Goal: Information Seeking & Learning: Learn about a topic

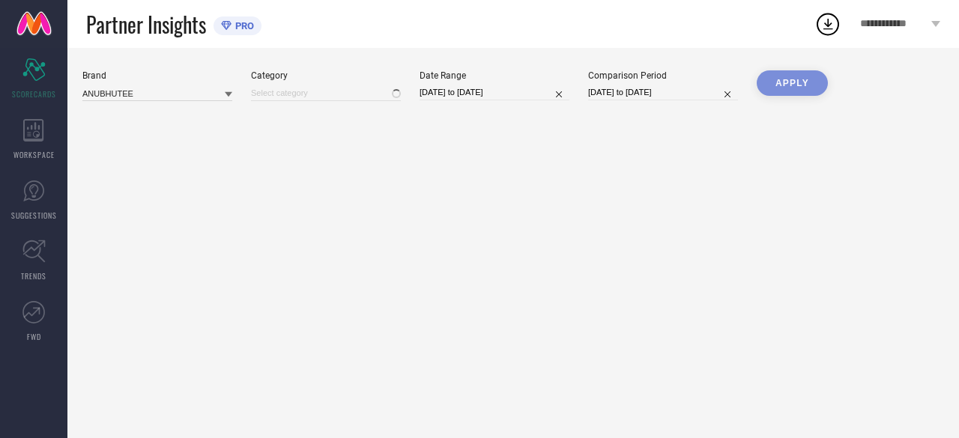
type input "All"
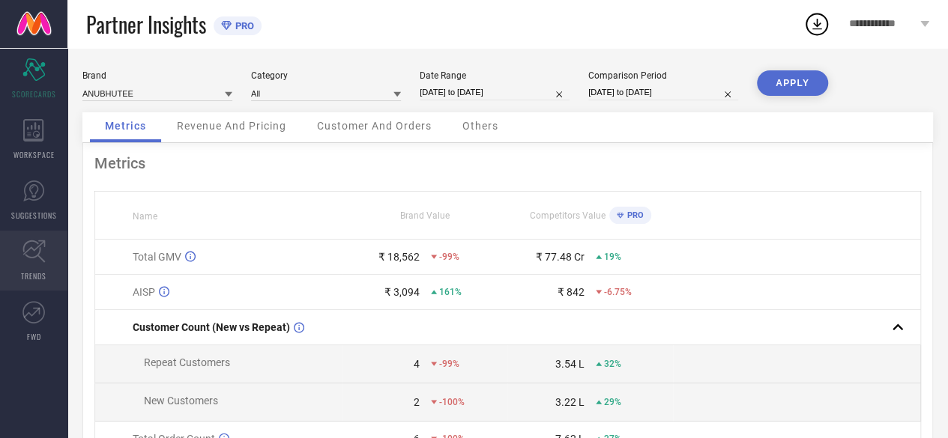
click at [27, 251] on icon at bounding box center [33, 251] width 22 height 22
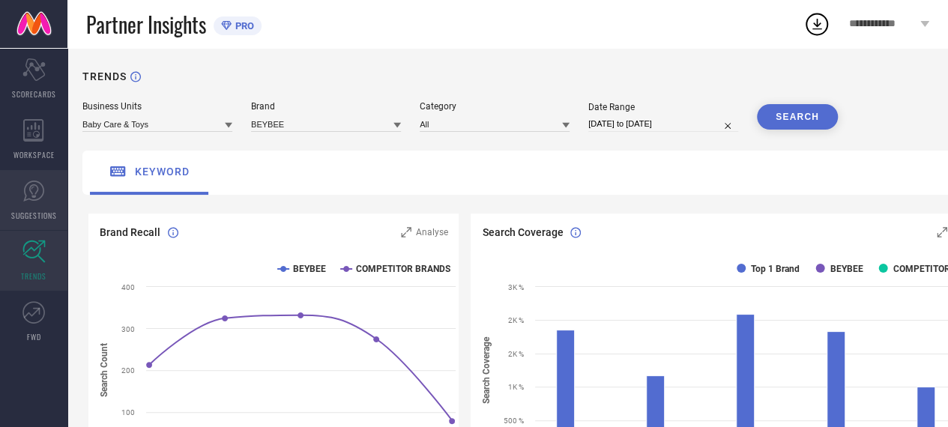
click at [36, 193] on icon at bounding box center [33, 190] width 9 height 13
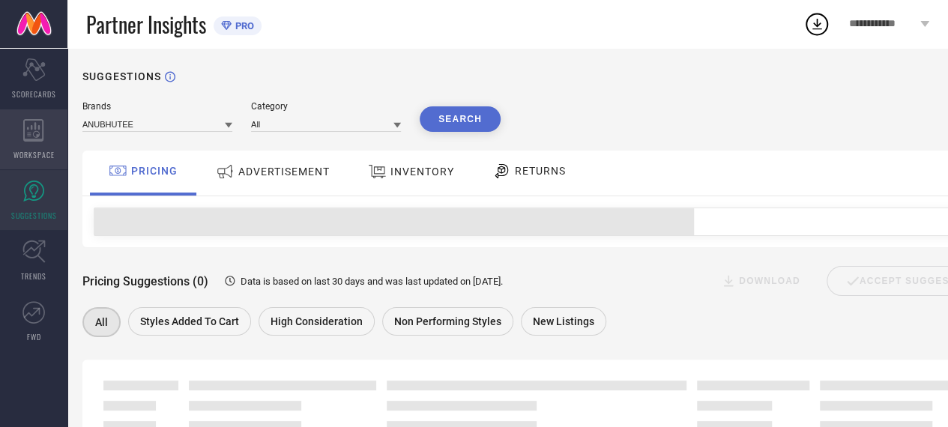
click at [34, 145] on div "WORKSPACE" at bounding box center [33, 139] width 67 height 60
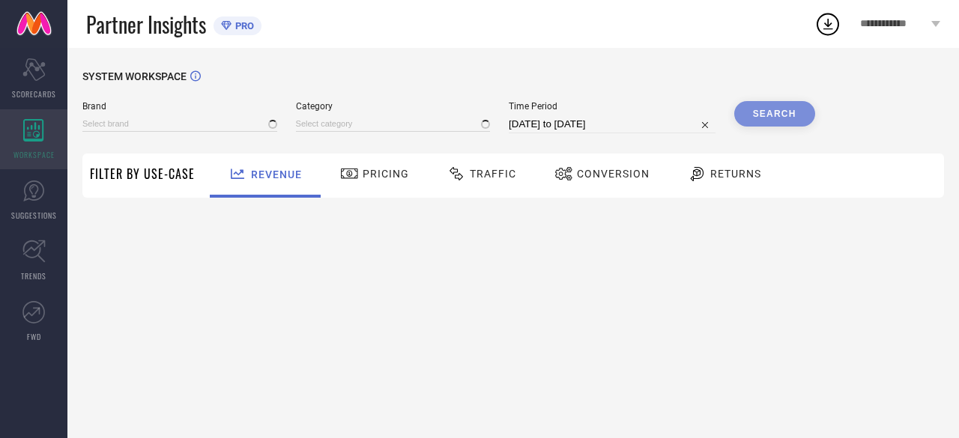
type input "ANUBHUTEE"
type input "All"
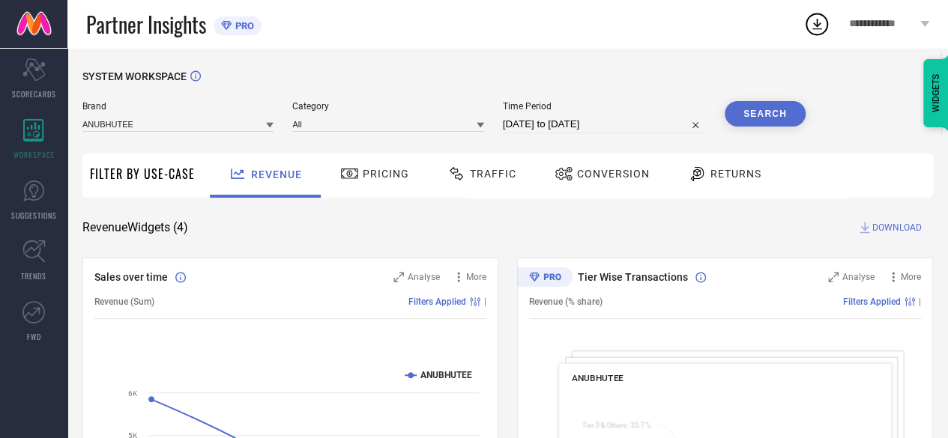
click at [716, 175] on span "Returns" at bounding box center [735, 174] width 51 height 12
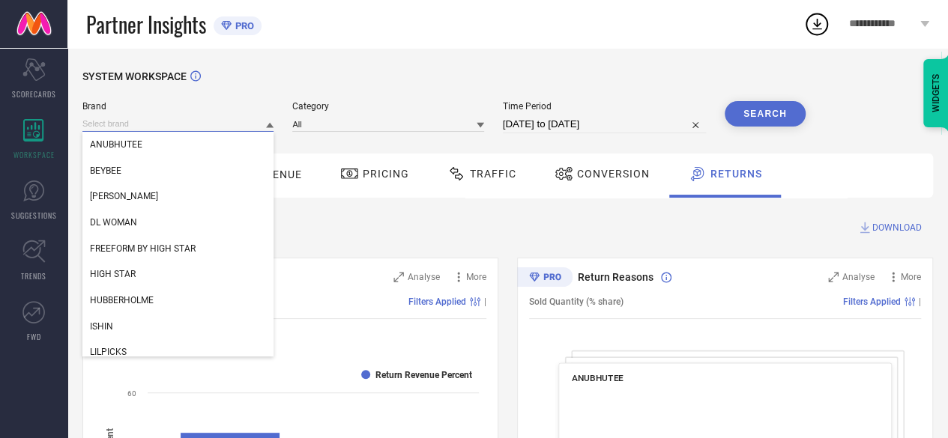
click at [256, 124] on input at bounding box center [177, 124] width 191 height 16
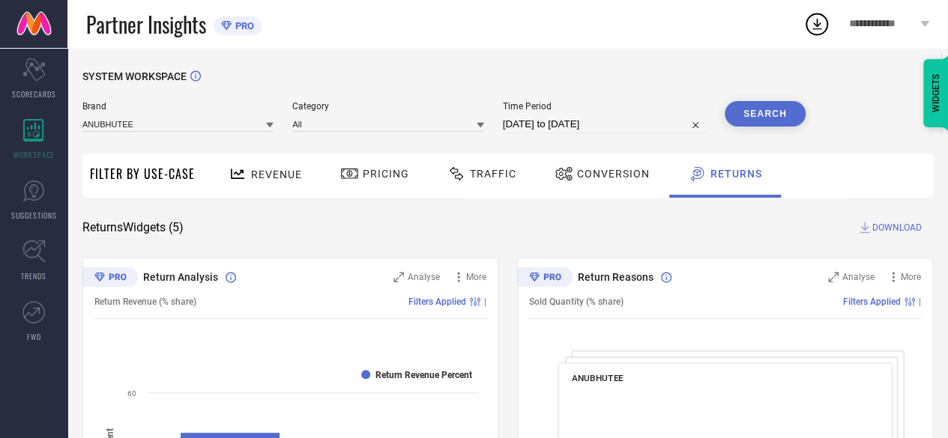
click at [273, 128] on icon at bounding box center [269, 124] width 7 height 7
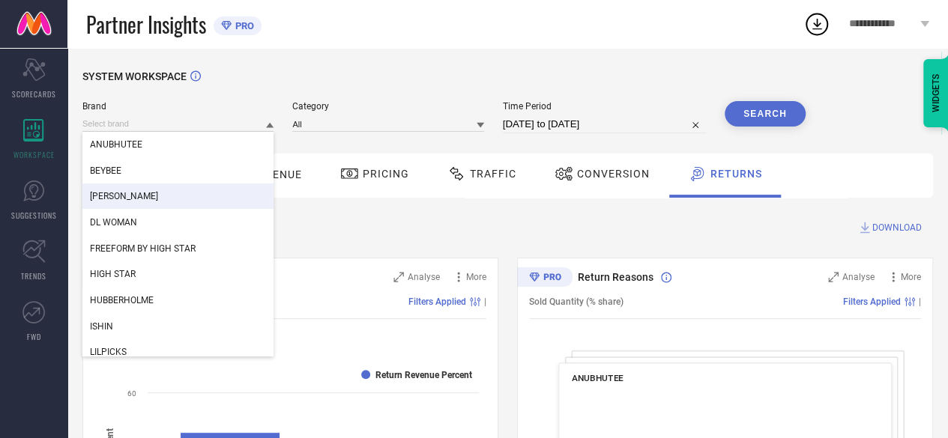
click at [121, 199] on span "[PERSON_NAME]" at bounding box center [124, 196] width 68 height 10
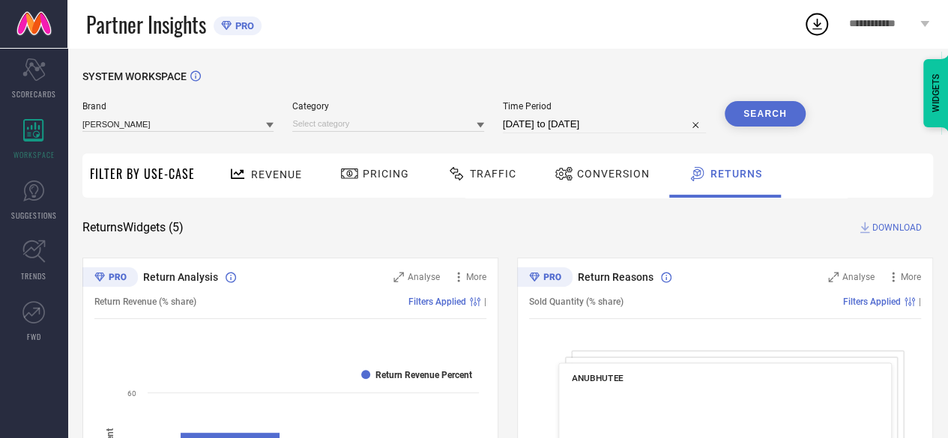
click at [478, 125] on icon at bounding box center [479, 125] width 7 height 5
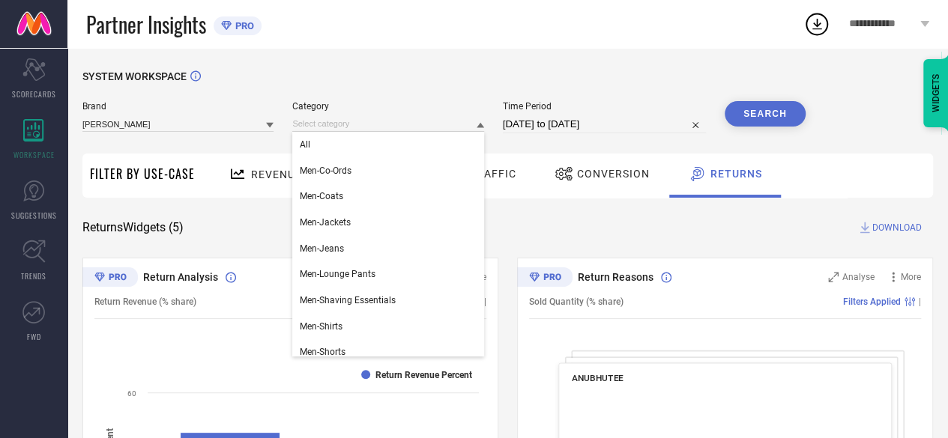
click at [567, 136] on div "Brand [PERSON_NAME] Category All Men-Co-Ords Men-Coats Men-Jackets Men-Jeans Me…" at bounding box center [443, 123] width 723 height 45
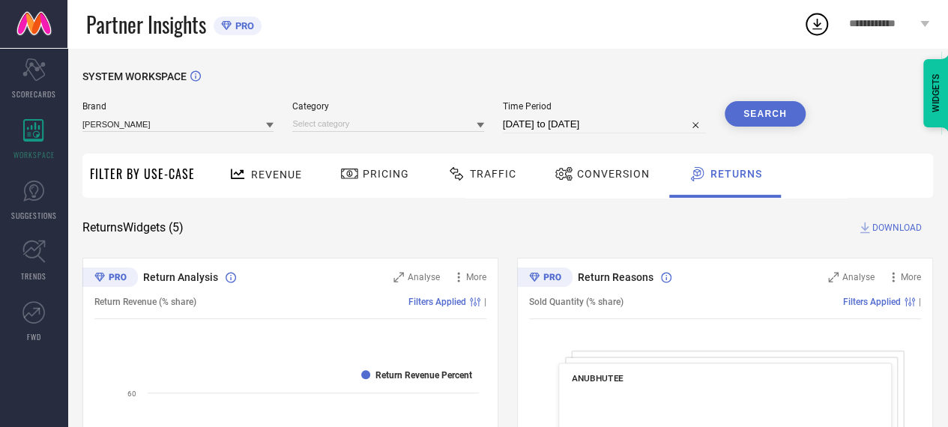
select select "6"
select select "2025"
select select "7"
select select "2025"
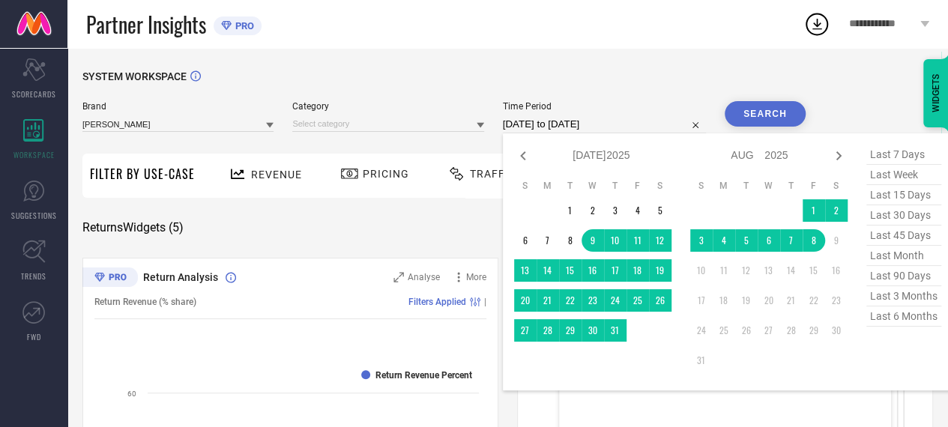
click at [566, 124] on input "[DATE] to [DATE]" at bounding box center [604, 124] width 203 height 18
type input "After [DATE]"
click at [570, 208] on td "1" at bounding box center [570, 210] width 22 height 22
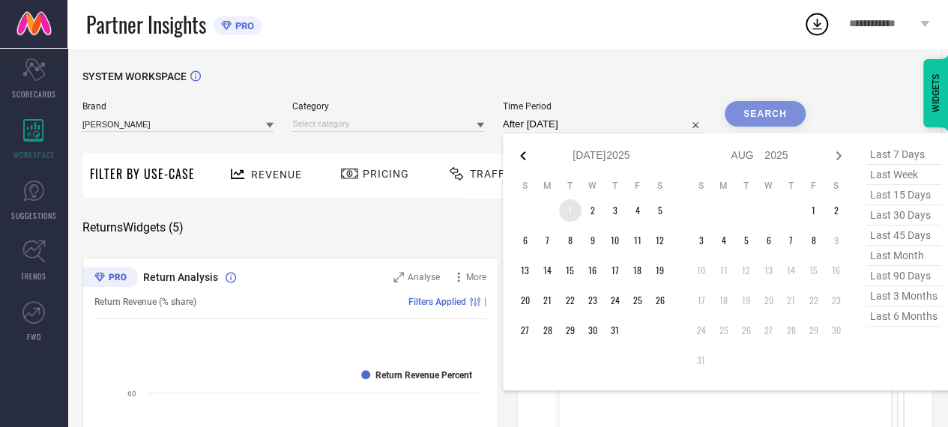
click at [518, 158] on icon at bounding box center [523, 156] width 18 height 18
select select "5"
select select "2025"
select select "6"
select select "2025"
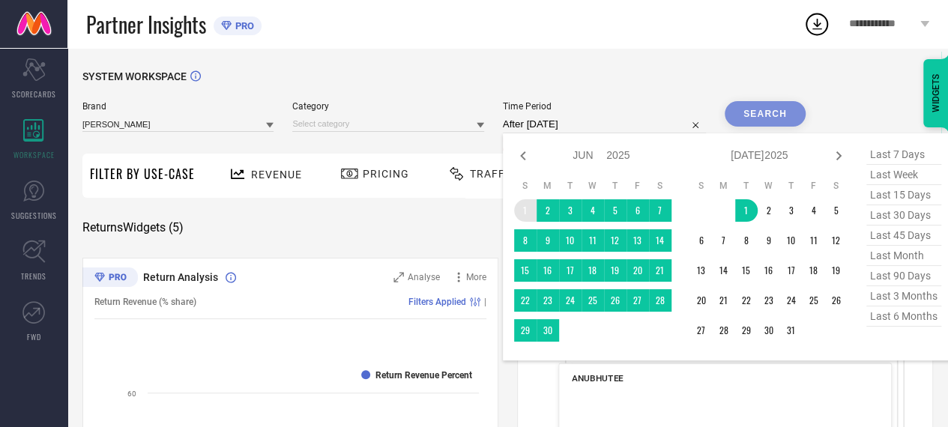
type input "[DATE] to [DATE]"
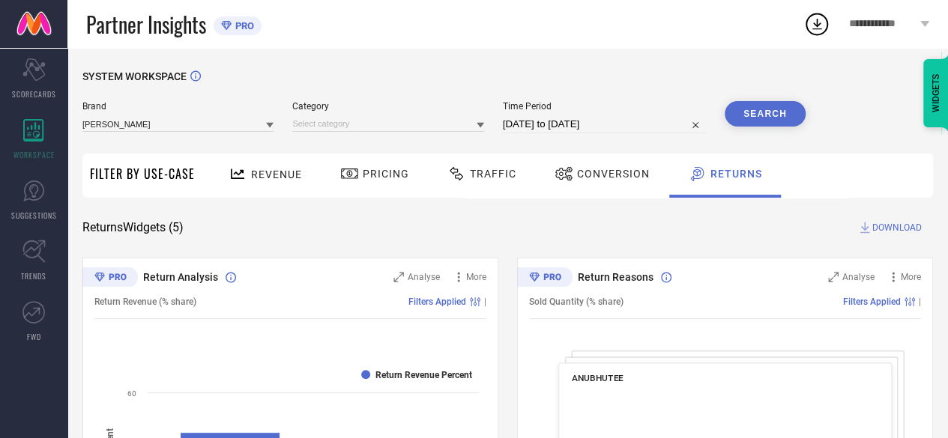
select select "5"
select select "2025"
select select "6"
select select "2025"
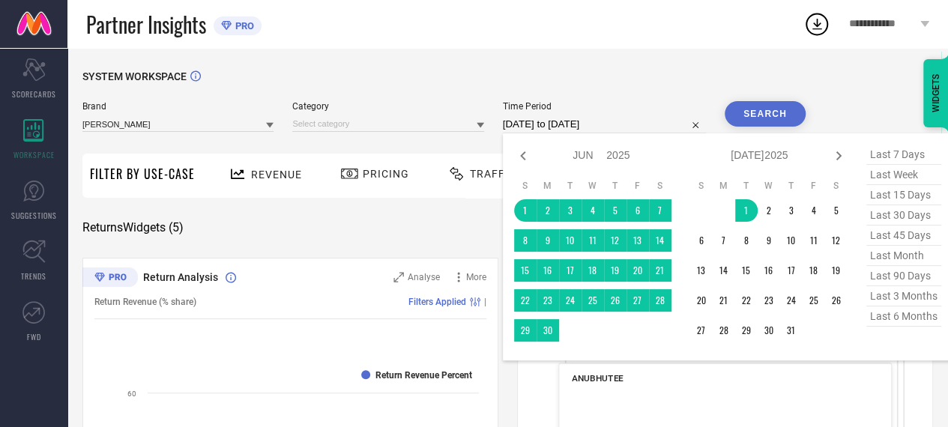
click at [590, 126] on input "[DATE] to [DATE]" at bounding box center [604, 124] width 203 height 18
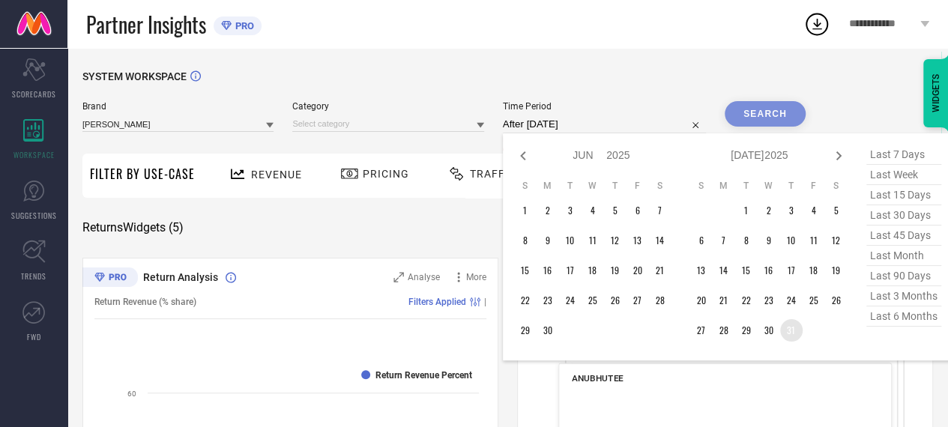
click at [791, 331] on td "31" at bounding box center [791, 330] width 22 height 22
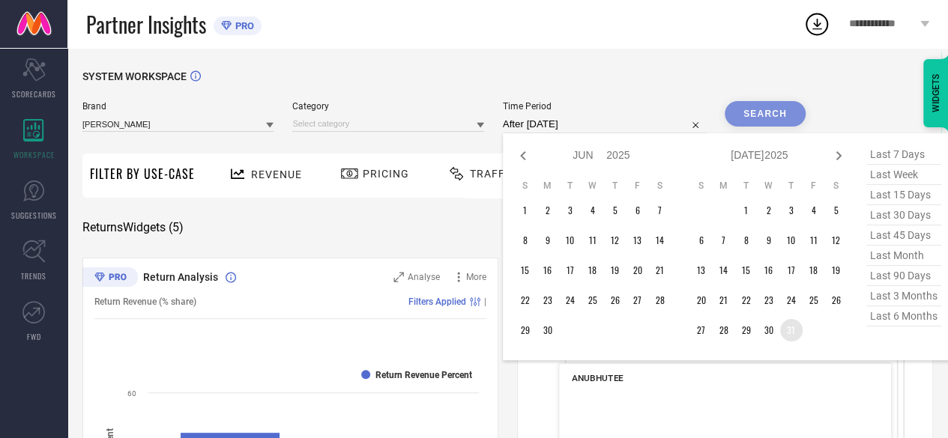
type input "[DATE] to [DATE]"
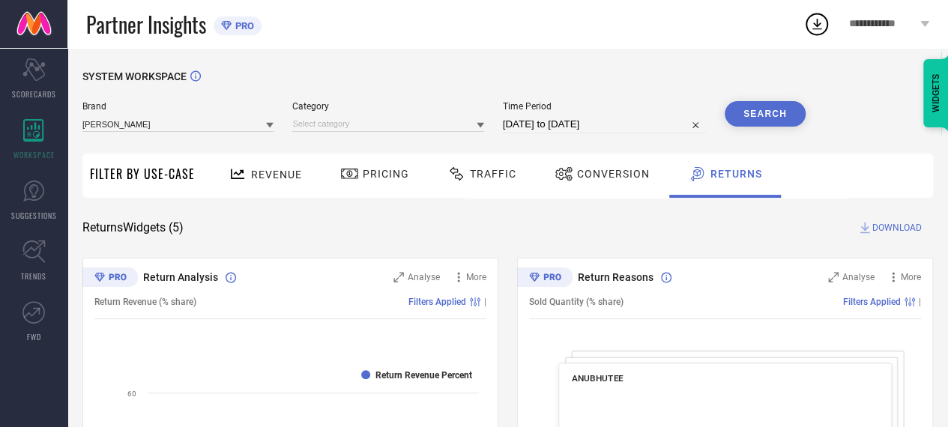
select select "6"
select select "2025"
select select "7"
select select "2025"
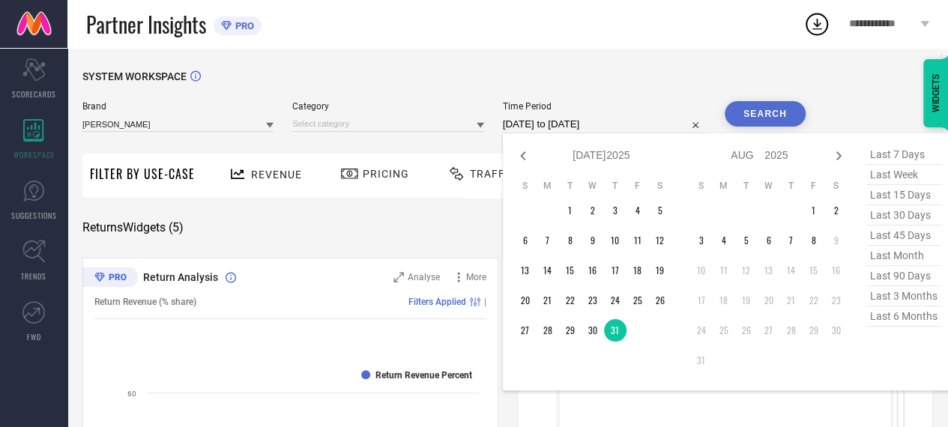
click at [559, 132] on input "[DATE] to [DATE]" at bounding box center [604, 124] width 203 height 18
type input "After [DATE]"
click at [572, 213] on td "1" at bounding box center [570, 210] width 22 height 22
click at [520, 151] on icon at bounding box center [523, 156] width 18 height 18
select select "5"
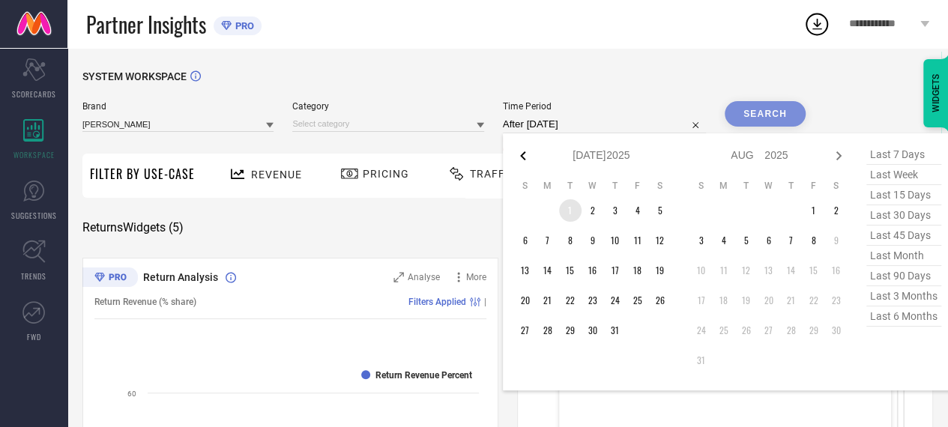
select select "2025"
select select "6"
select select "2025"
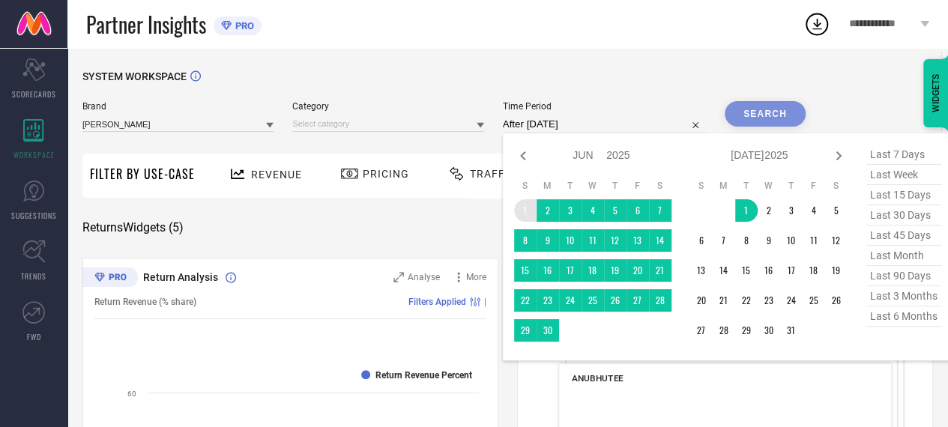
type input "[DATE] to [DATE]"
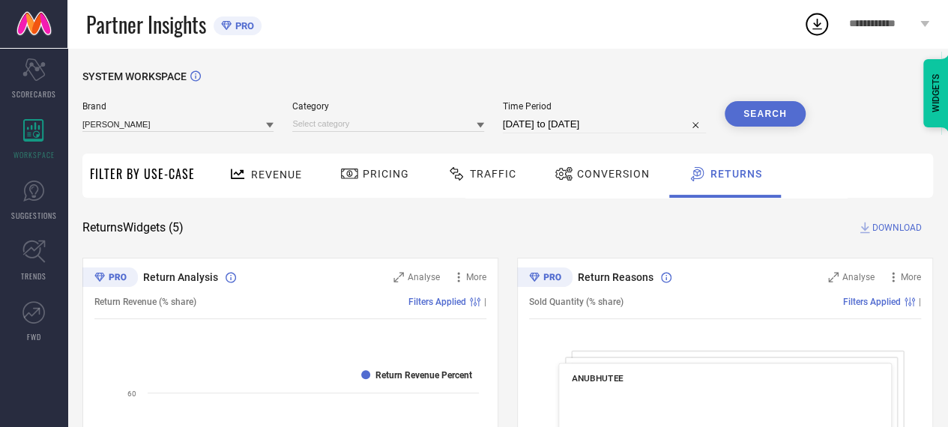
select select "5"
select select "2025"
select select "6"
select select "2025"
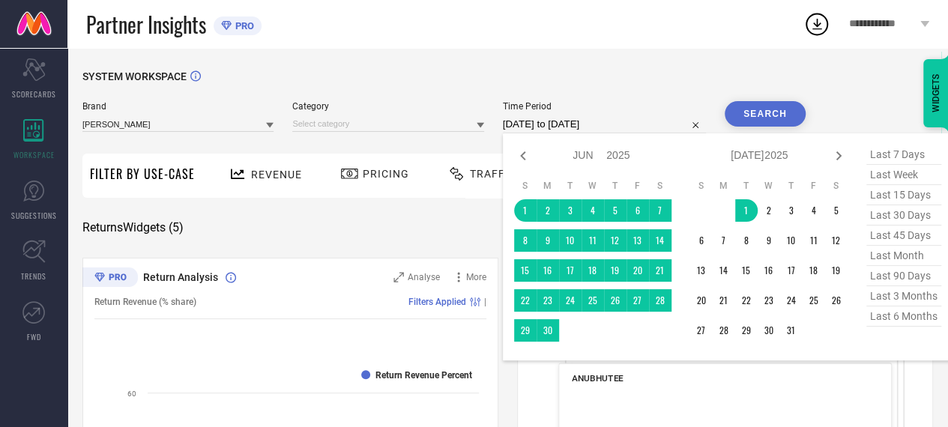
click at [595, 124] on input "[DATE] to [DATE]" at bounding box center [604, 124] width 203 height 18
click at [580, 121] on input "[DATE] to [DATE]" at bounding box center [604, 124] width 203 height 18
type input "After [DATE]"
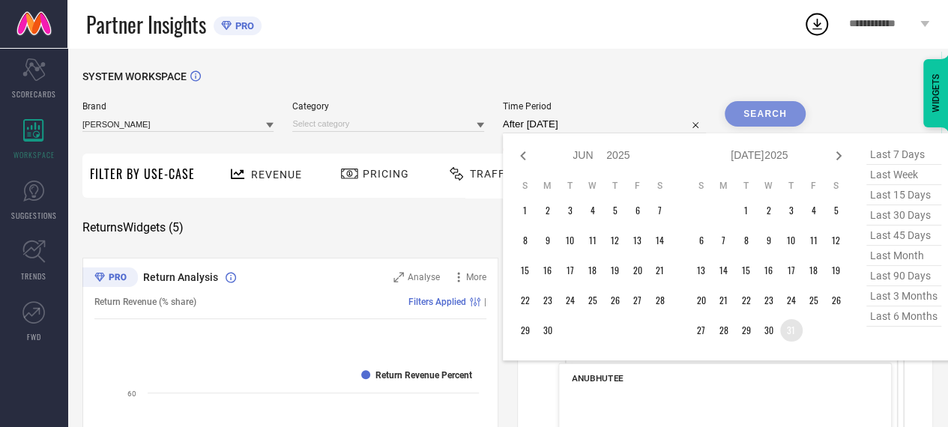
click at [790, 332] on td "31" at bounding box center [791, 330] width 22 height 22
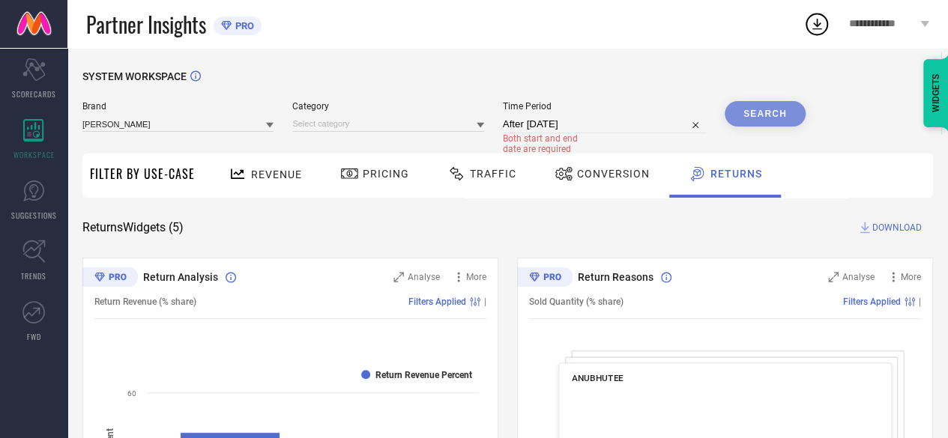
select select "6"
select select "2025"
select select "7"
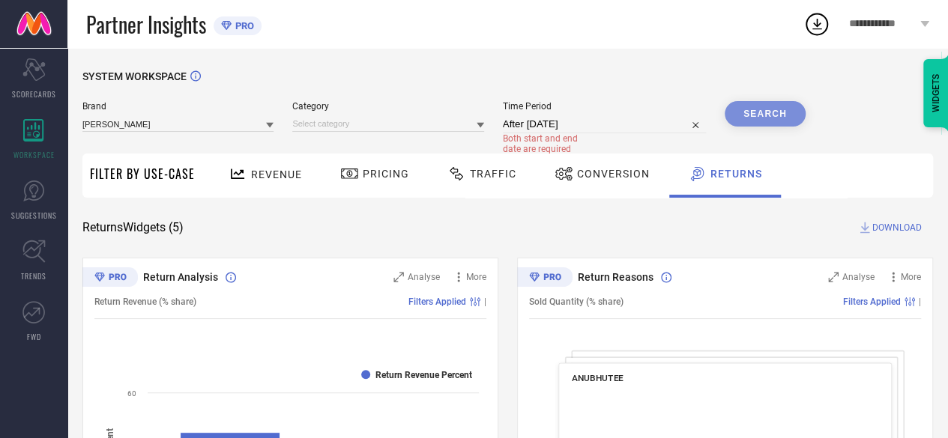
select select "2025"
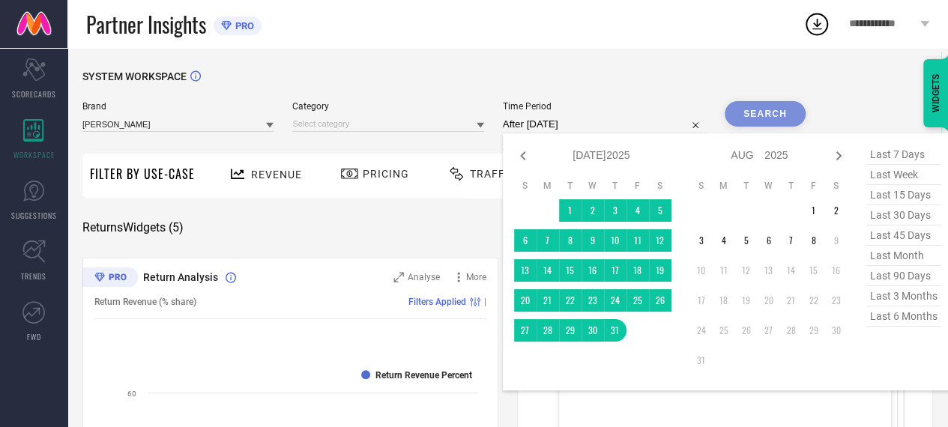
click at [540, 131] on input "After [DATE]" at bounding box center [604, 124] width 203 height 18
click at [524, 151] on icon at bounding box center [523, 156] width 18 height 18
select select "5"
select select "2025"
select select "6"
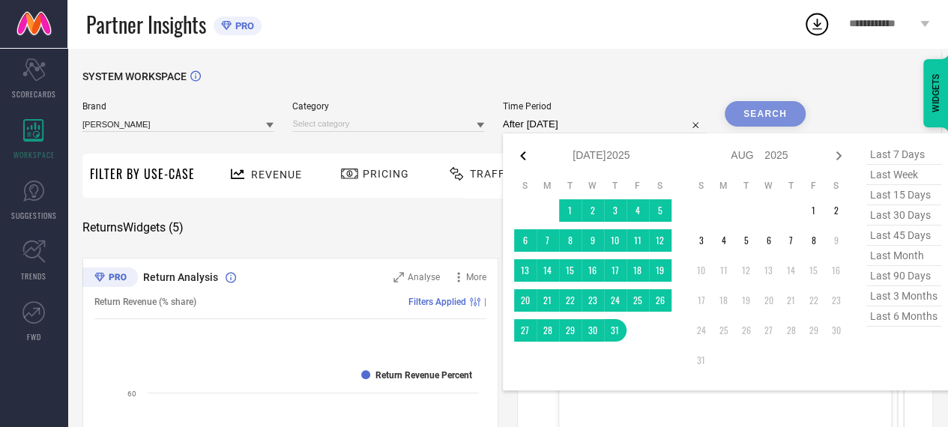
select select "2025"
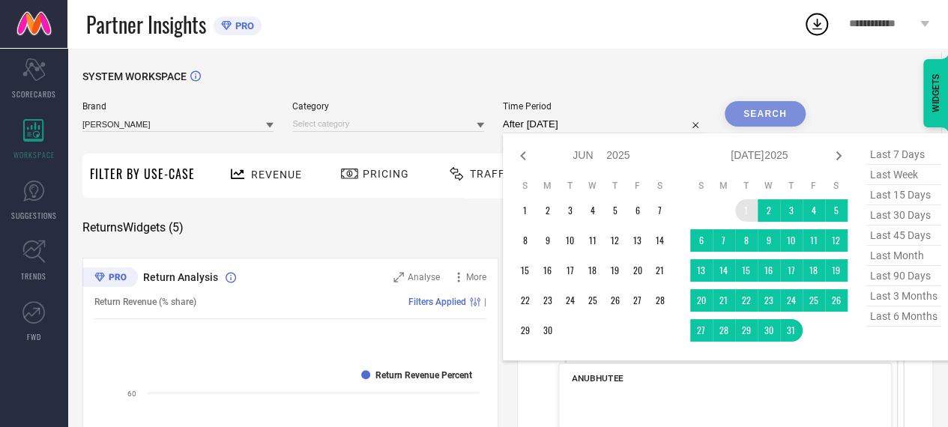
type input "[DATE] to [DATE]"
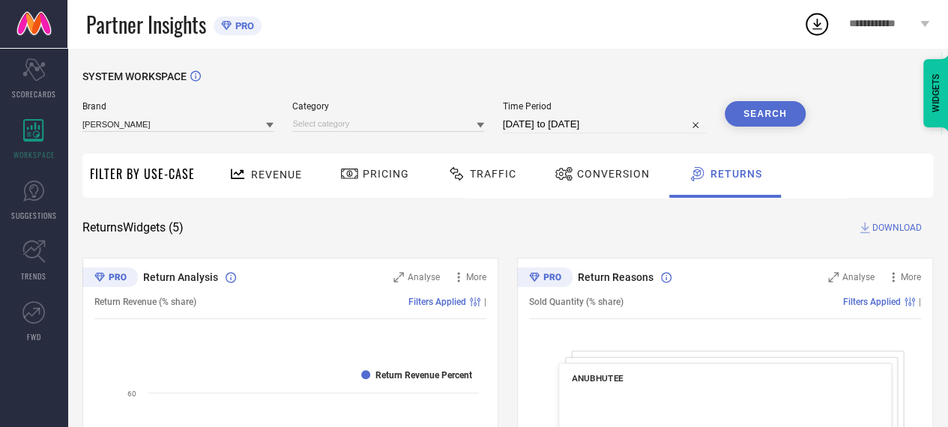
select select "6"
select select "2025"
select select "7"
select select "2025"
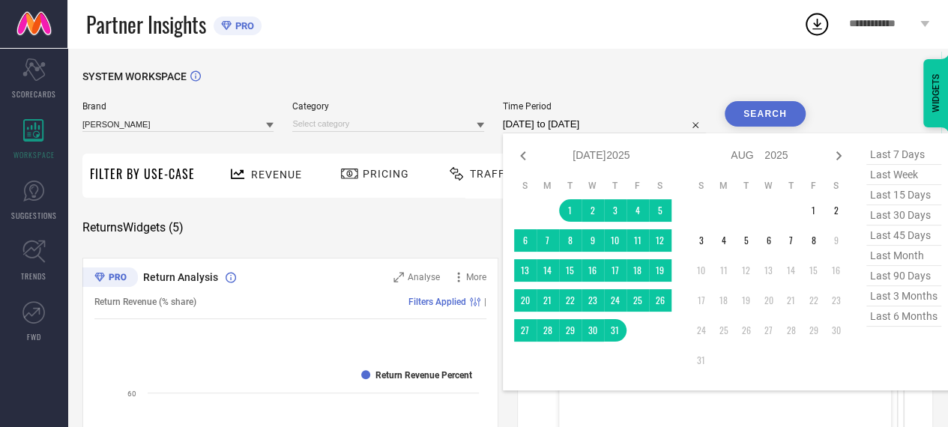
click at [599, 125] on input "[DATE] to [DATE]" at bounding box center [604, 124] width 203 height 18
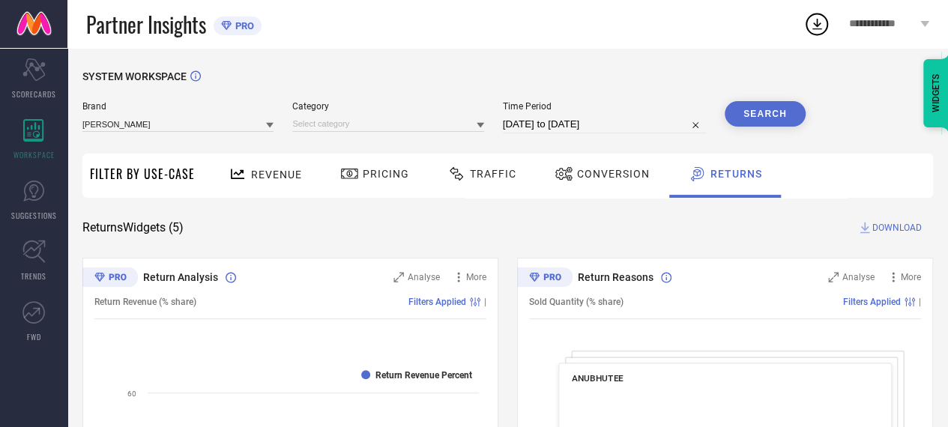
select select "6"
select select "2025"
select select "7"
select select "2025"
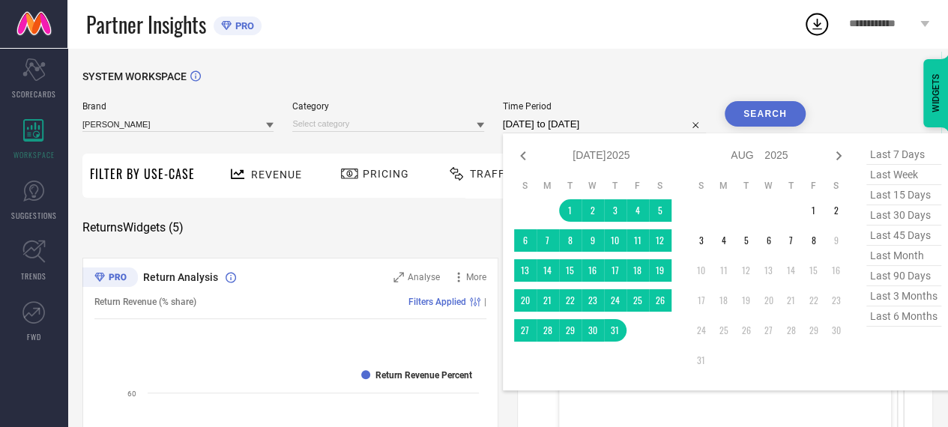
click at [527, 122] on input "[DATE] to [DATE]" at bounding box center [604, 124] width 203 height 18
click at [527, 157] on icon at bounding box center [523, 156] width 18 height 18
select select "5"
select select "2025"
select select "6"
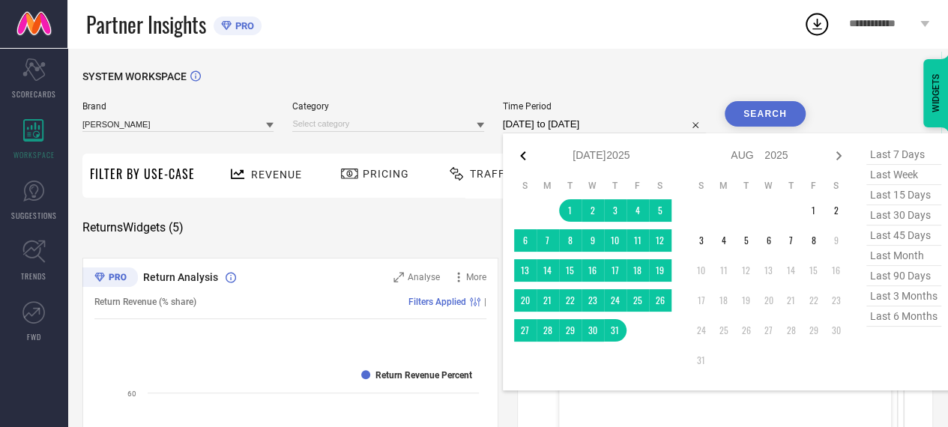
select select "2025"
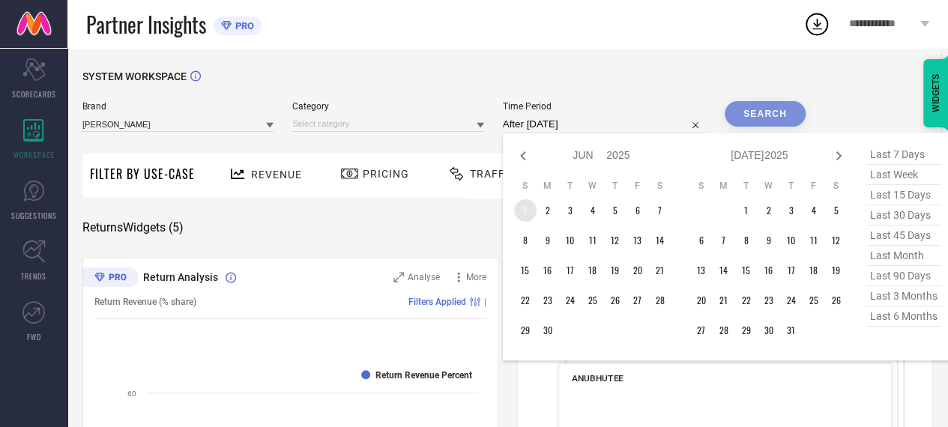
click at [528, 213] on td "1" at bounding box center [525, 210] width 22 height 22
type input "[DATE] to [DATE]"
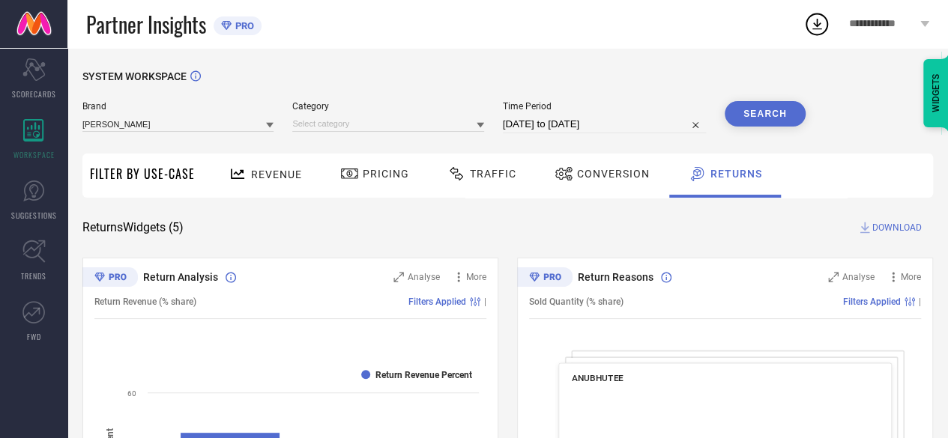
drag, startPoint x: 528, startPoint y: 213, endPoint x: 536, endPoint y: 118, distance: 95.5
select select "5"
select select "2025"
select select "6"
select select "2025"
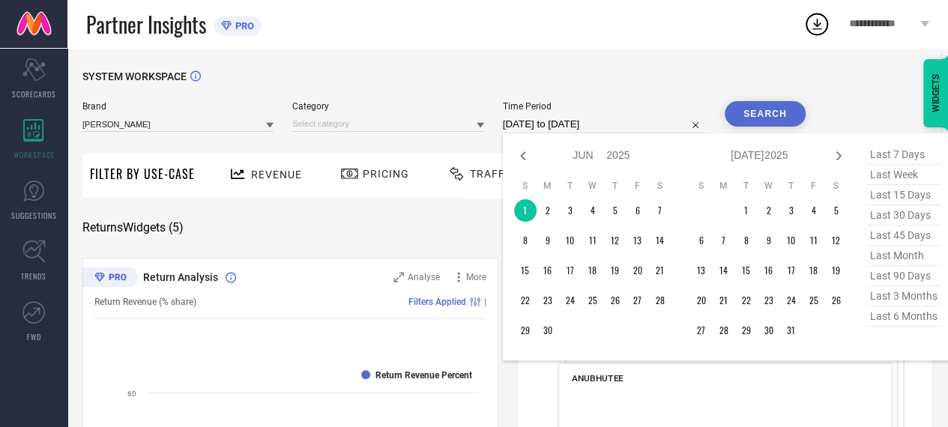
click at [536, 118] on input "[DATE] to [DATE]" at bounding box center [604, 124] width 203 height 18
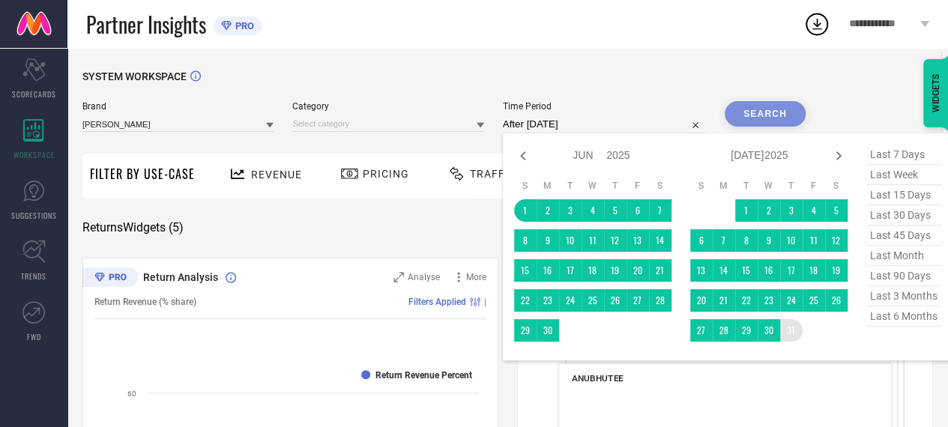
drag, startPoint x: 521, startPoint y: 208, endPoint x: 790, endPoint y: 336, distance: 298.2
click at [790, 336] on div "Jan Feb Mar Apr May Jun [DATE] Aug Sep Oct Nov [DATE] 2016 2017 2018 2019 2020 …" at bounding box center [680, 247] width 333 height 205
type input "[DATE] to [DATE]"
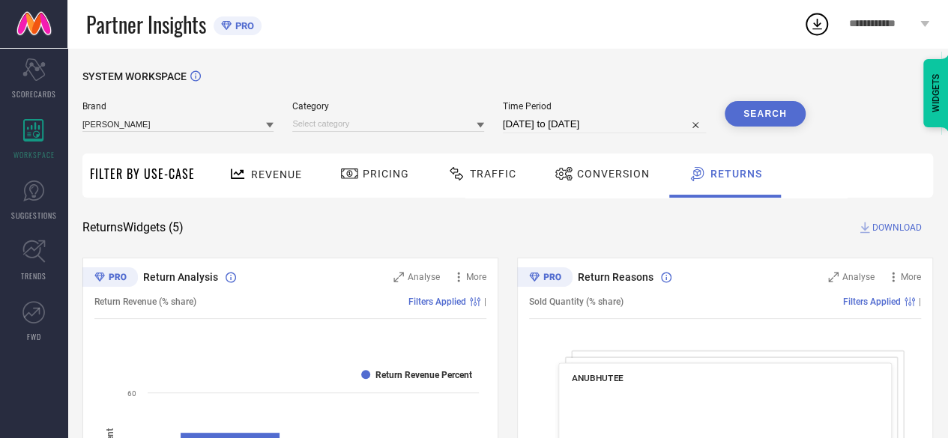
click at [763, 104] on button "Search" at bounding box center [764, 113] width 81 height 25
click at [747, 121] on div "Search" at bounding box center [764, 113] width 81 height 25
click at [751, 115] on div "Search" at bounding box center [764, 113] width 81 height 25
click at [751, 118] on div "Search" at bounding box center [764, 113] width 81 height 25
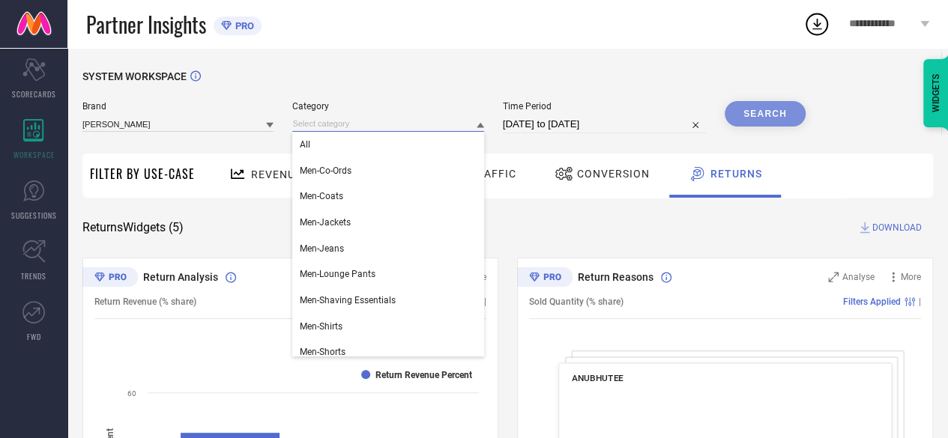
click at [403, 125] on input at bounding box center [387, 124] width 191 height 16
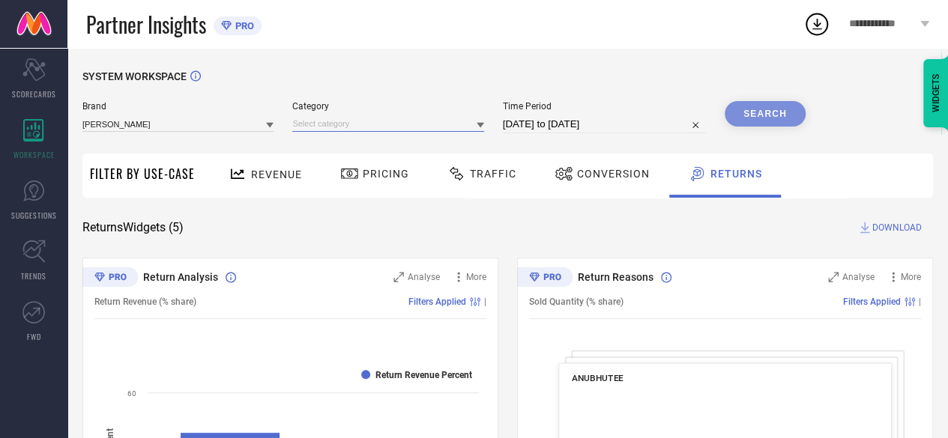
click at [403, 125] on input at bounding box center [387, 124] width 191 height 16
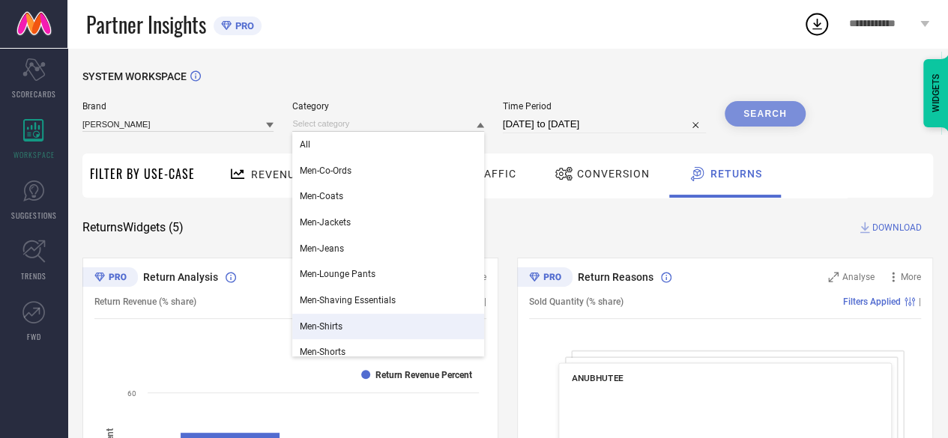
click at [344, 328] on div "Men-Shirts" at bounding box center [387, 326] width 191 height 25
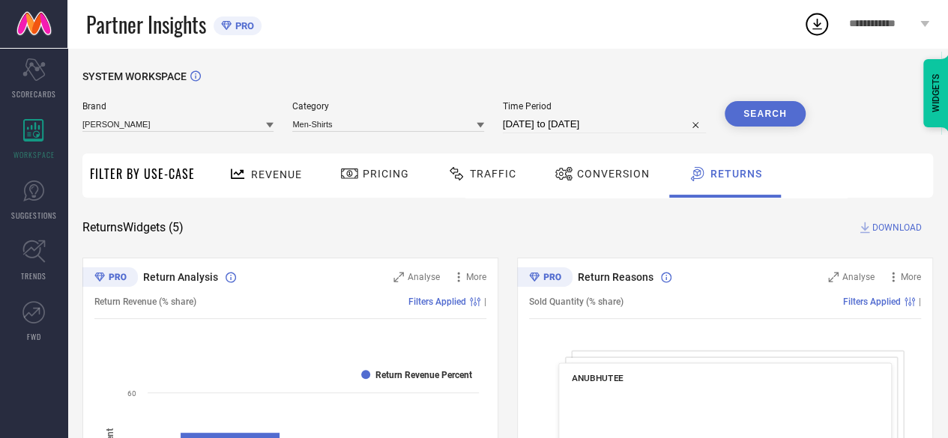
click at [781, 111] on button "Search" at bounding box center [764, 113] width 81 height 25
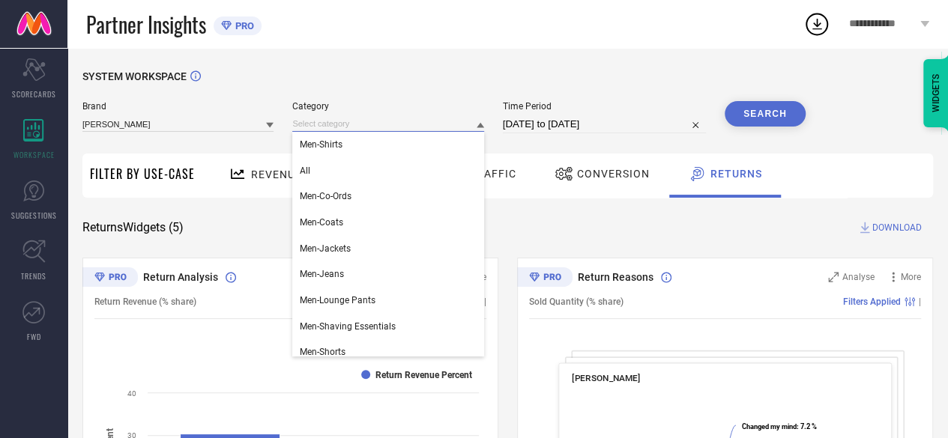
click at [470, 126] on input at bounding box center [387, 124] width 191 height 16
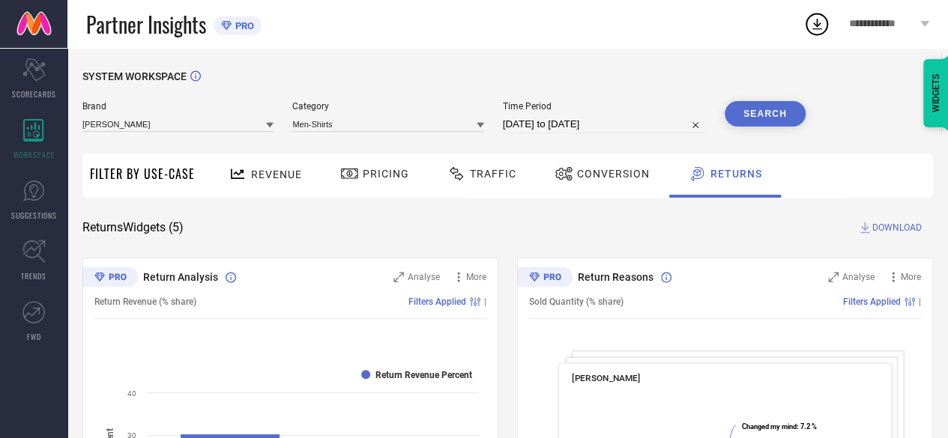
click at [481, 129] on icon at bounding box center [479, 124] width 7 height 7
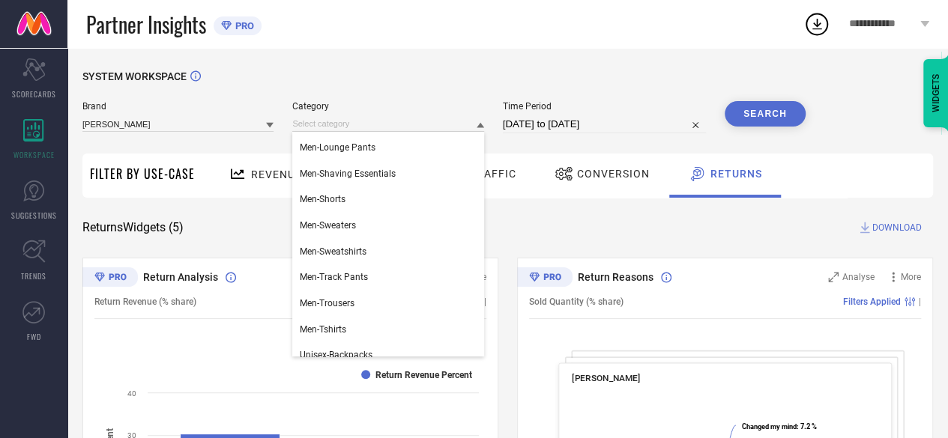
scroll to position [165, 0]
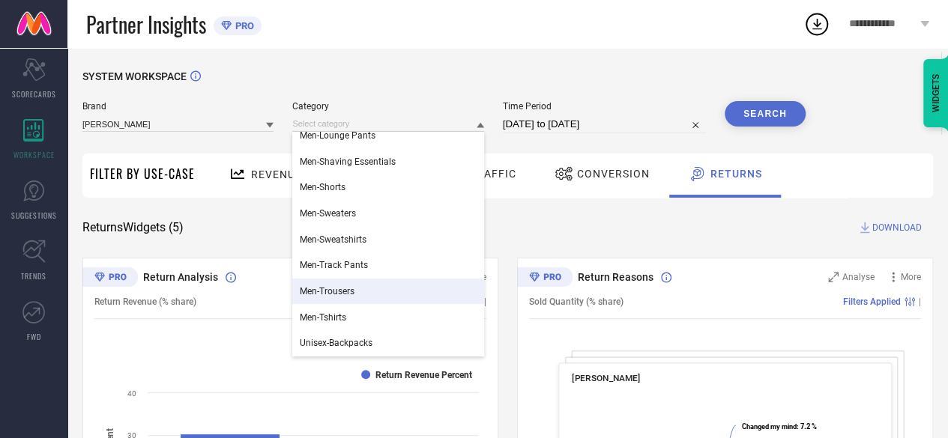
click at [345, 281] on div "Men-Trousers" at bounding box center [387, 291] width 191 height 25
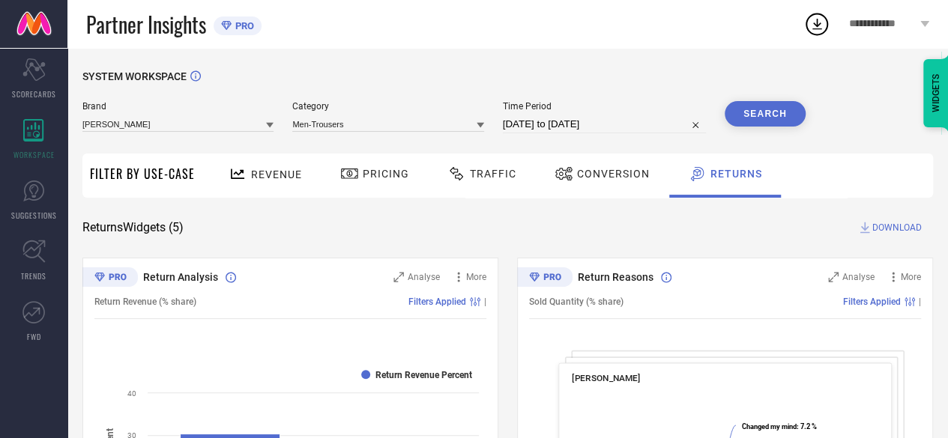
click at [786, 114] on button "Search" at bounding box center [764, 113] width 81 height 25
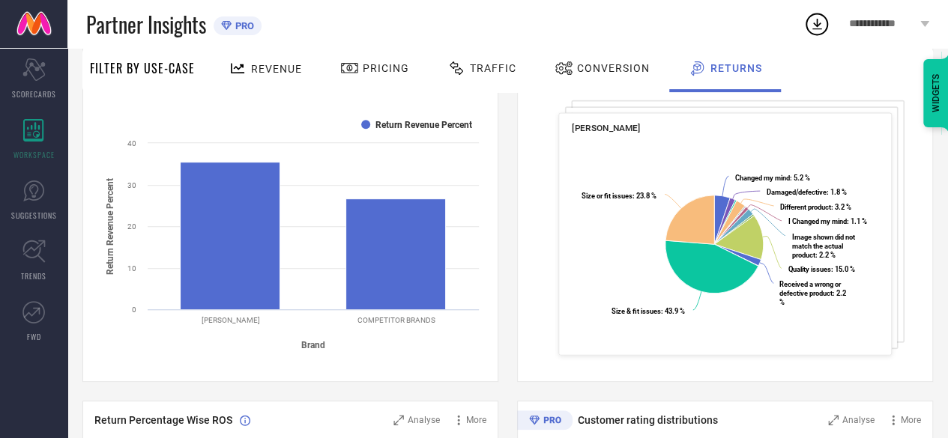
scroll to position [0, 0]
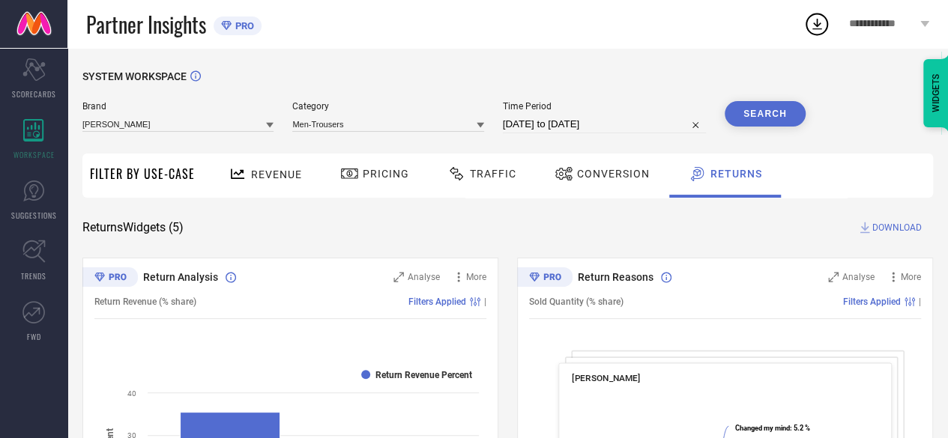
click at [479, 125] on icon at bounding box center [479, 125] width 7 height 5
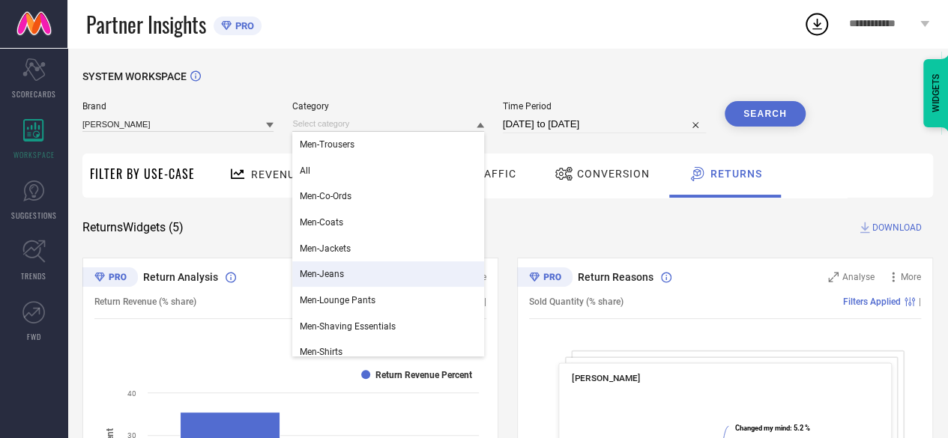
click at [347, 268] on div "Men-Jeans" at bounding box center [387, 273] width 191 height 25
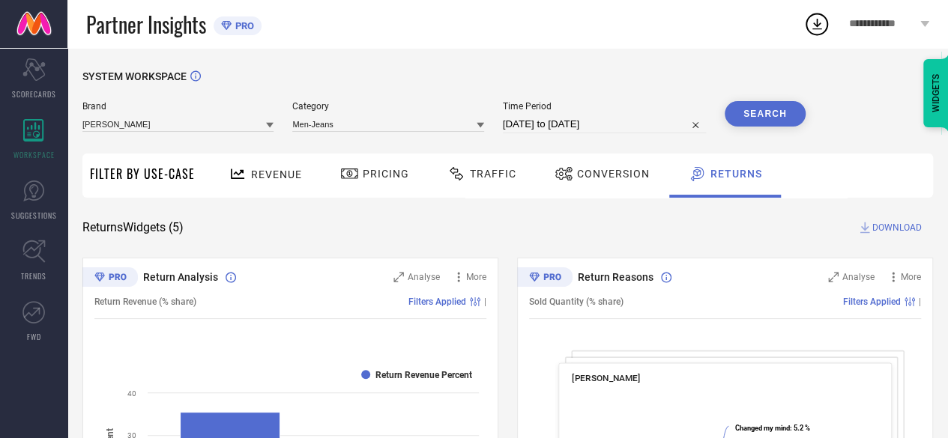
click at [755, 115] on button "Search" at bounding box center [764, 113] width 81 height 25
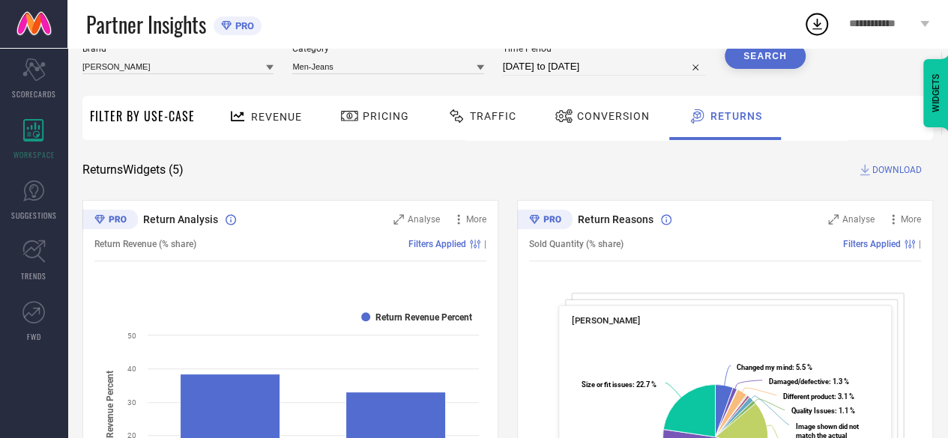
scroll to position [52, 0]
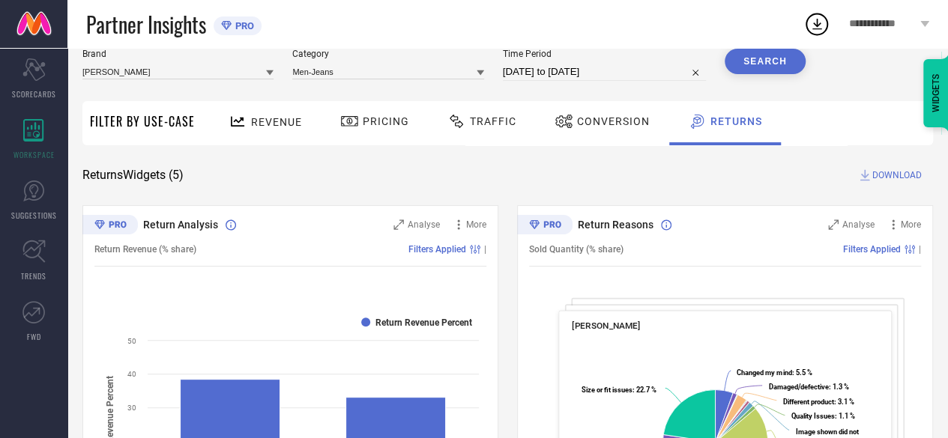
click at [479, 75] on icon at bounding box center [479, 72] width 7 height 7
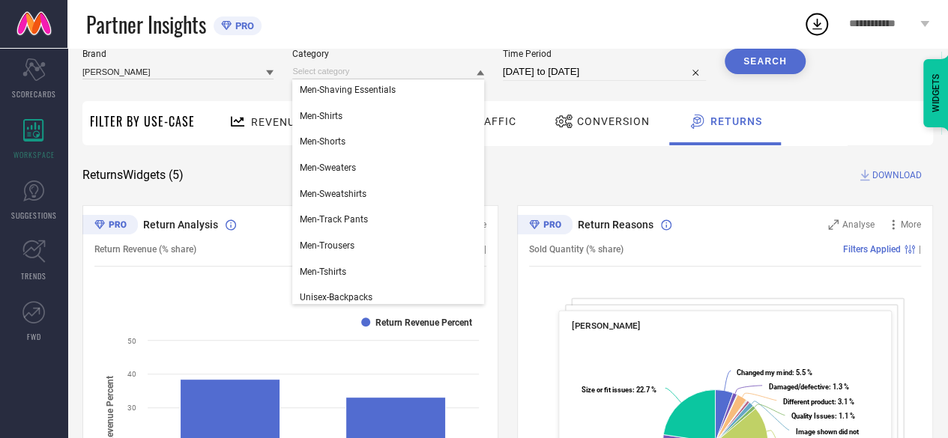
scroll to position [165, 0]
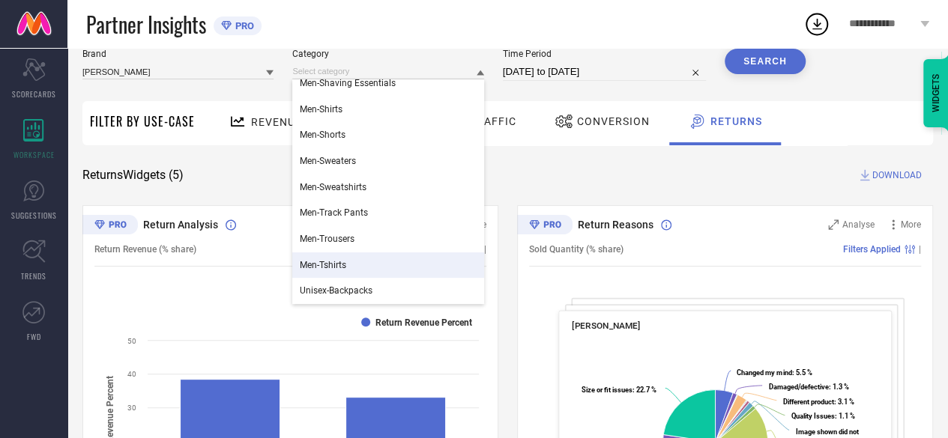
click at [352, 258] on div "Men-Tshirts" at bounding box center [387, 264] width 191 height 25
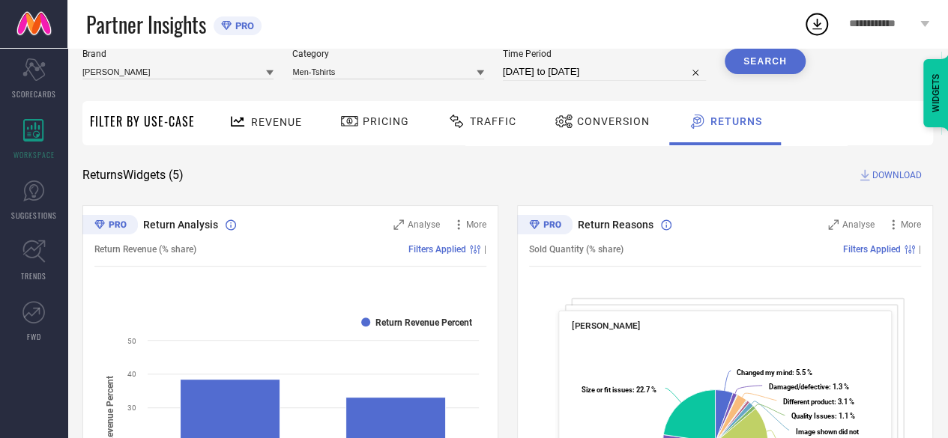
click at [768, 61] on button "Search" at bounding box center [764, 61] width 81 height 25
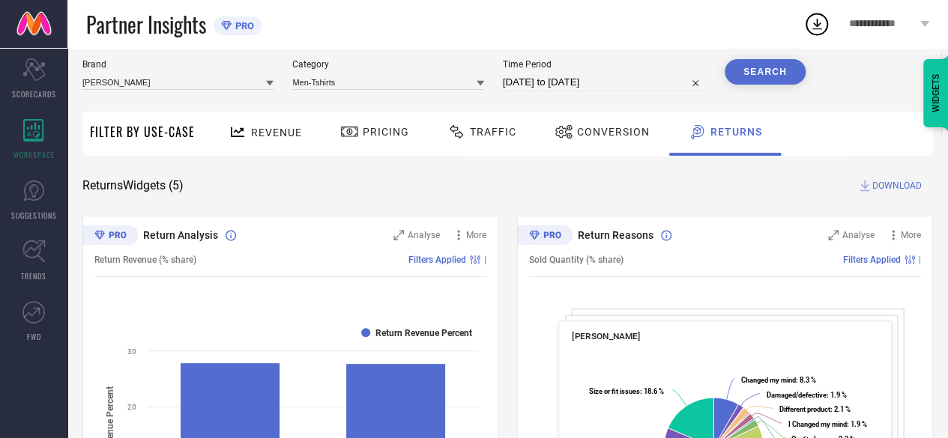
scroll to position [0, 0]
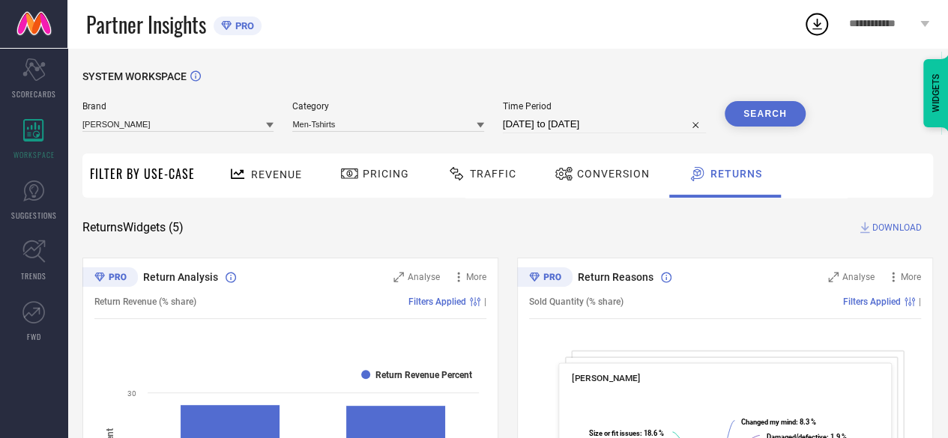
click at [270, 125] on icon at bounding box center [269, 125] width 7 height 5
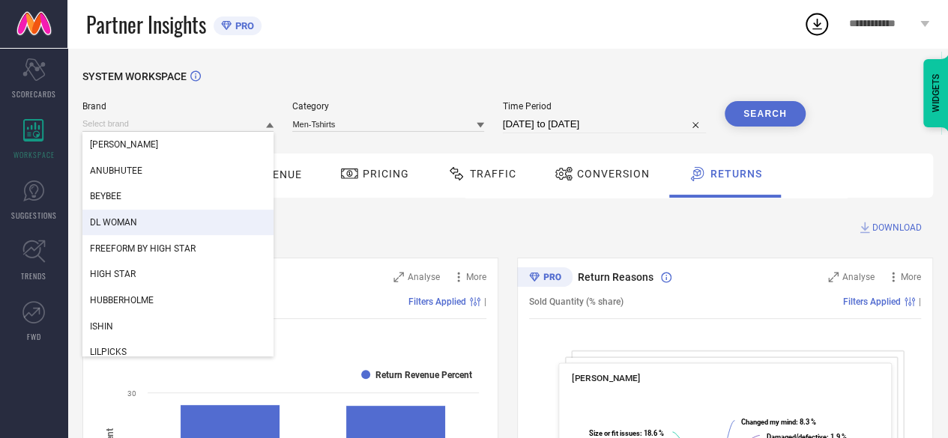
click at [118, 226] on span "DL WOMAN" at bounding box center [113, 222] width 47 height 10
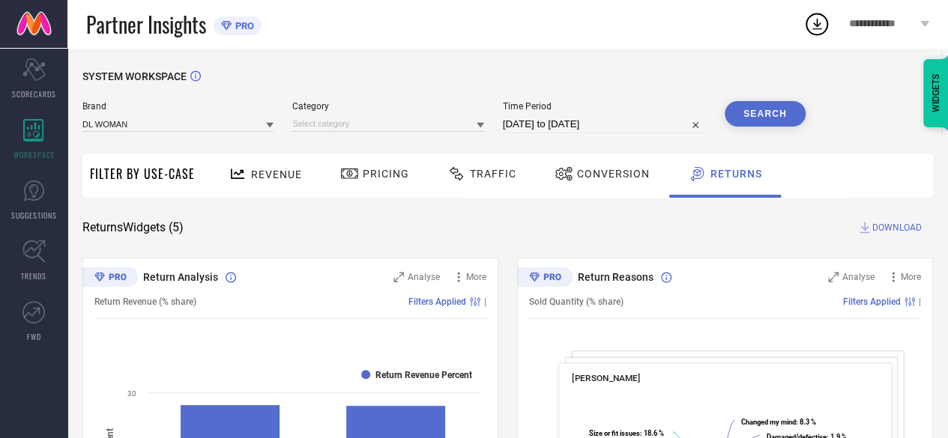
click at [479, 127] on icon at bounding box center [479, 124] width 7 height 7
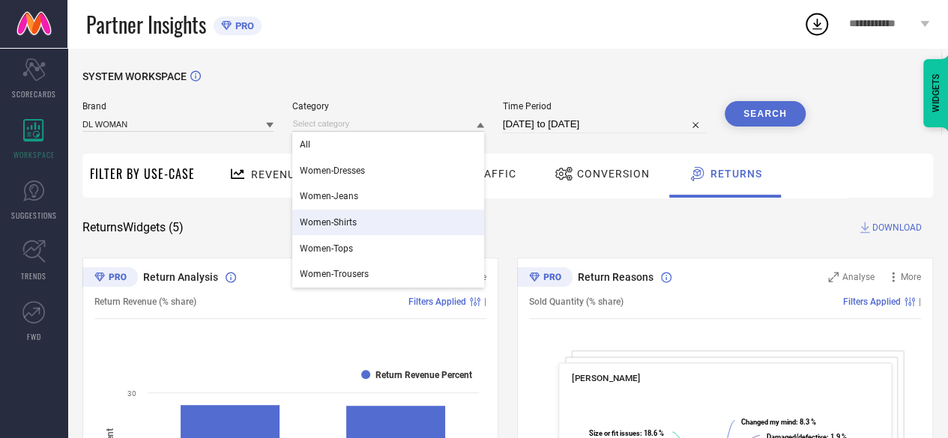
click at [348, 230] on div "Women-Shirts" at bounding box center [387, 222] width 191 height 25
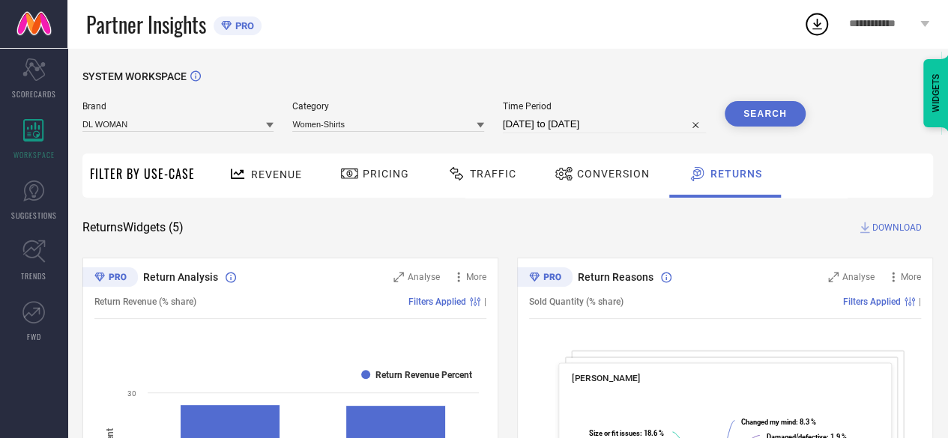
click at [781, 109] on button "Search" at bounding box center [764, 113] width 81 height 25
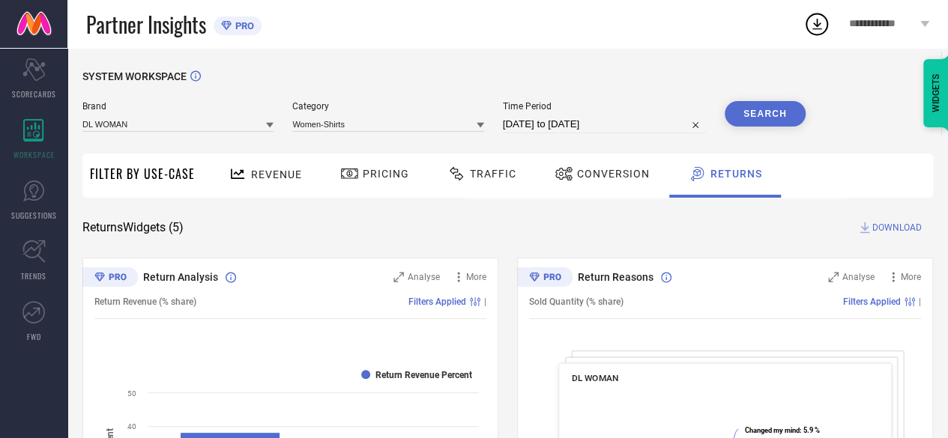
click at [479, 122] on icon at bounding box center [479, 124] width 7 height 7
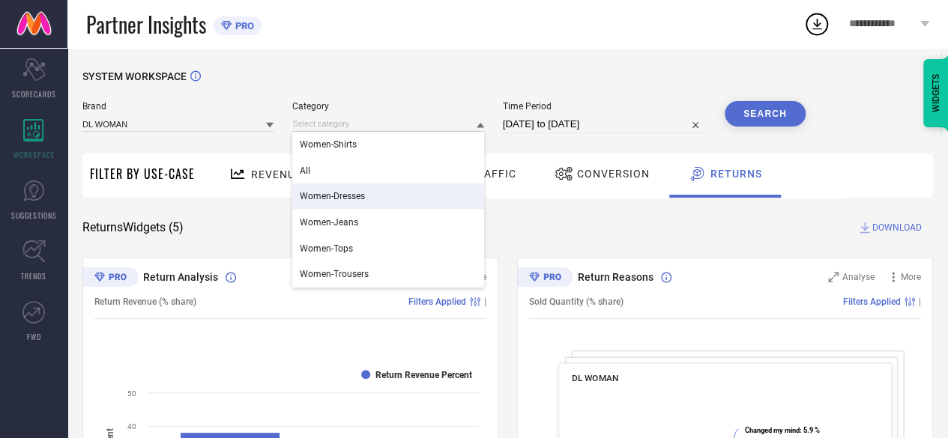
click at [363, 196] on span "Women-Dresses" at bounding box center [332, 196] width 65 height 10
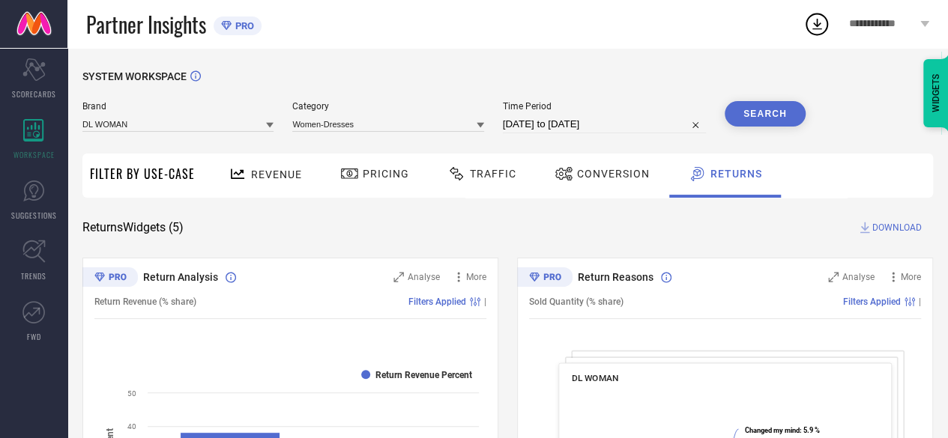
click at [775, 112] on button "Search" at bounding box center [764, 113] width 81 height 25
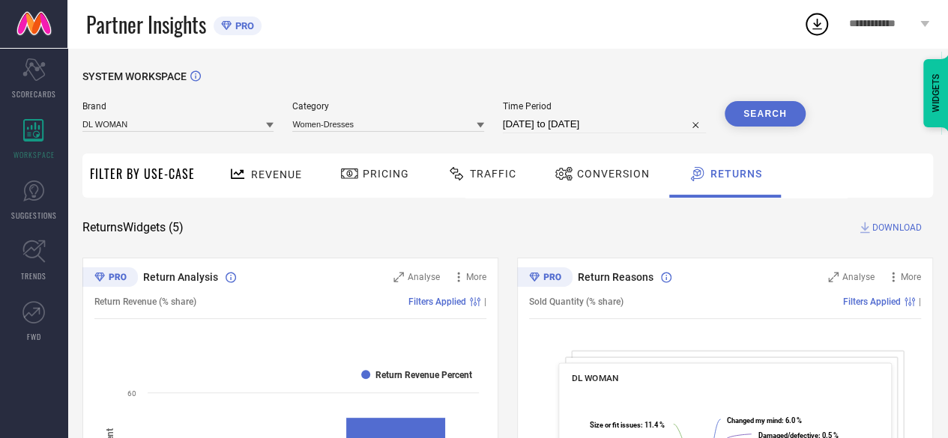
click at [479, 121] on div at bounding box center [479, 125] width 7 height 14
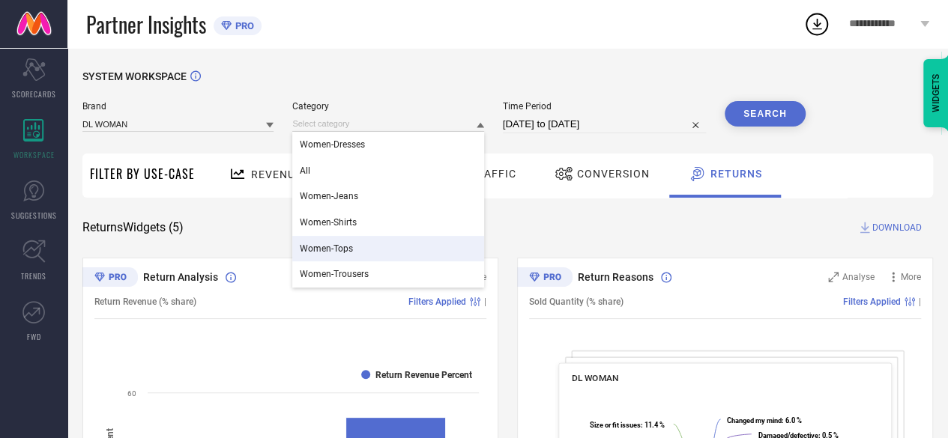
click at [336, 251] on span "Women-Tops" at bounding box center [326, 248] width 53 height 10
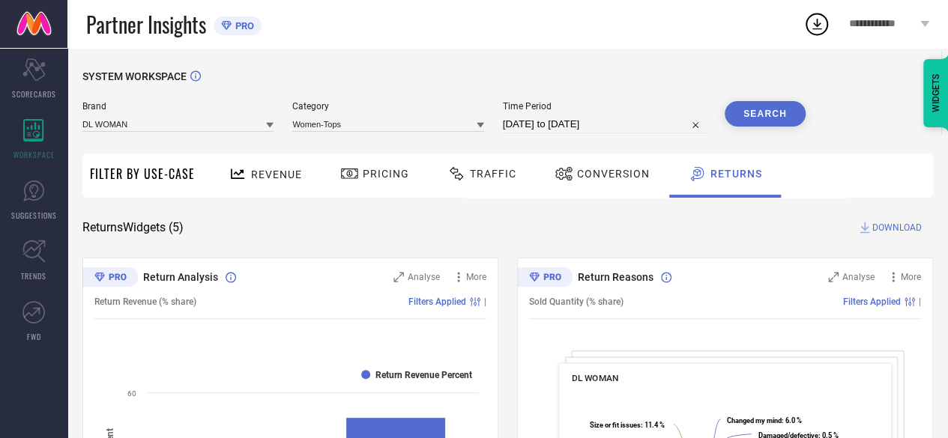
click at [740, 116] on button "Search" at bounding box center [764, 113] width 81 height 25
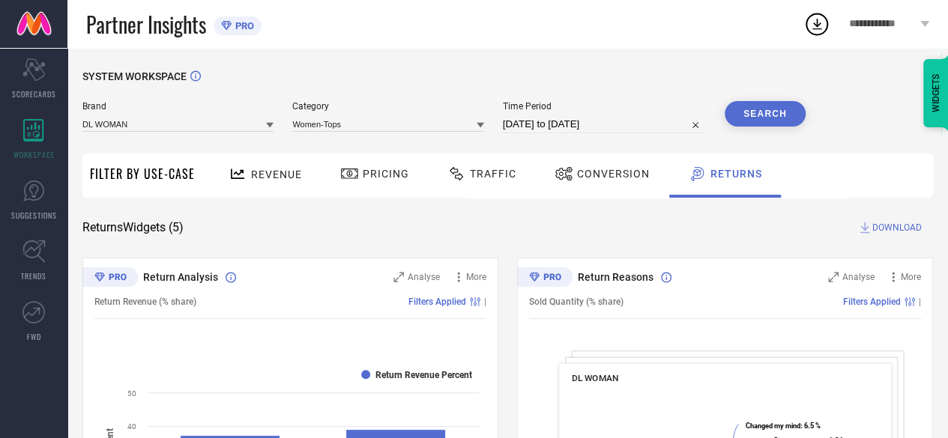
click at [481, 122] on icon at bounding box center [479, 124] width 7 height 7
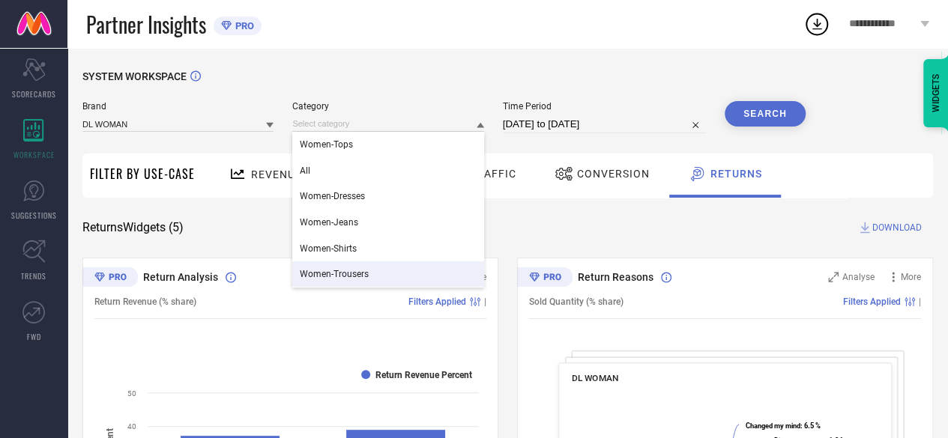
click at [388, 269] on div "Women-Trousers" at bounding box center [387, 273] width 191 height 25
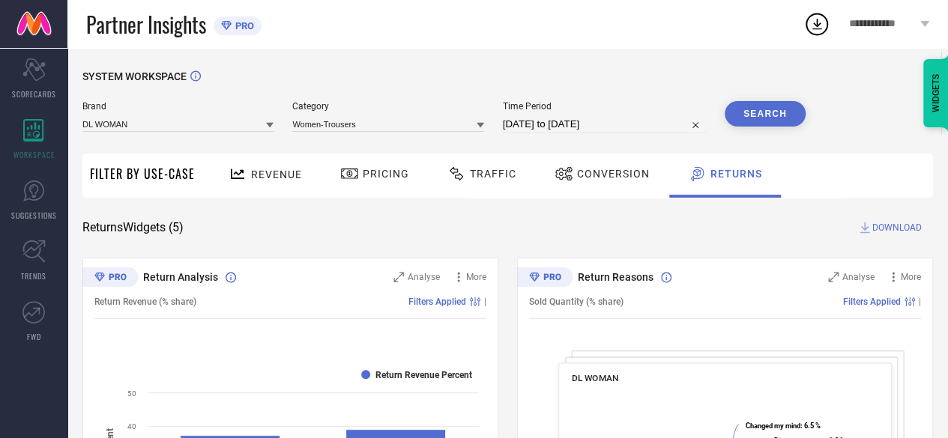
click at [757, 115] on button "Search" at bounding box center [764, 113] width 81 height 25
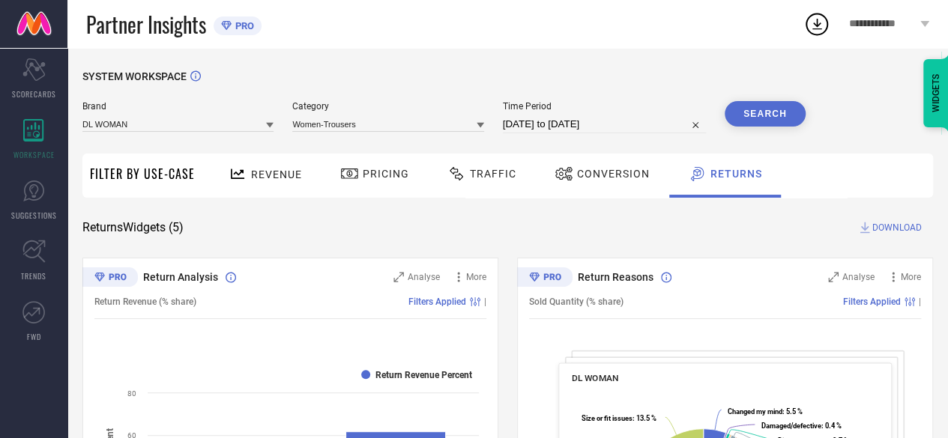
click at [269, 124] on icon at bounding box center [269, 125] width 7 height 5
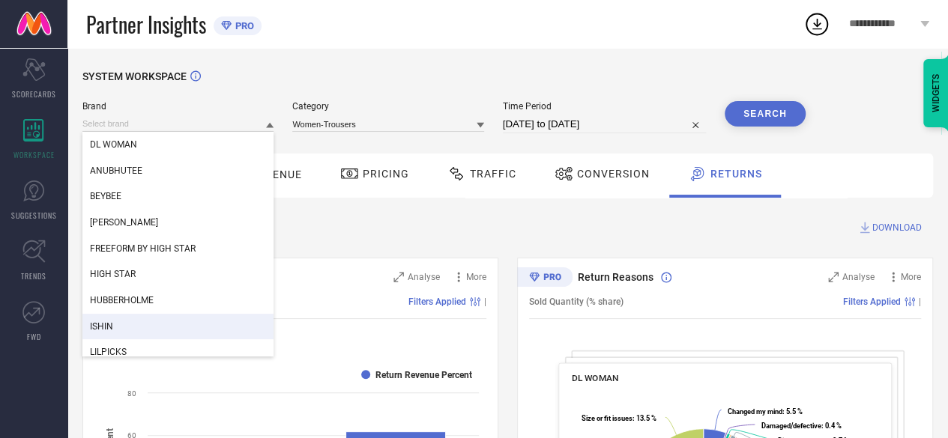
click at [120, 330] on div "ISHIN" at bounding box center [177, 326] width 191 height 25
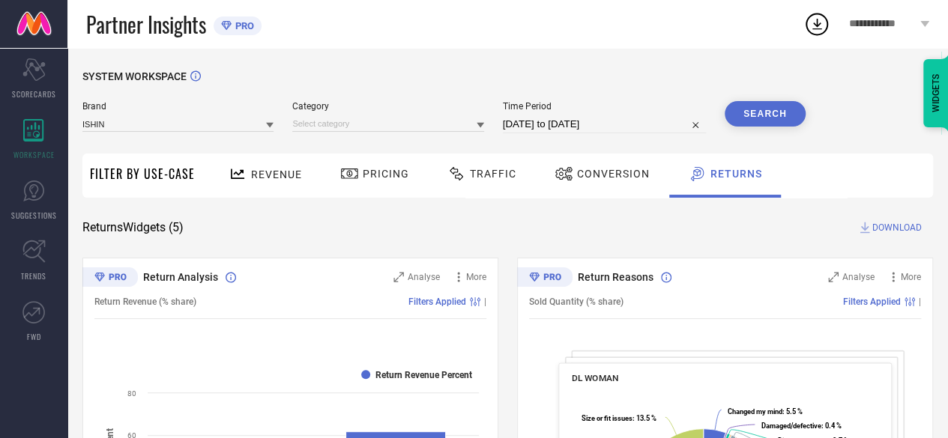
click at [479, 129] on icon at bounding box center [479, 124] width 7 height 7
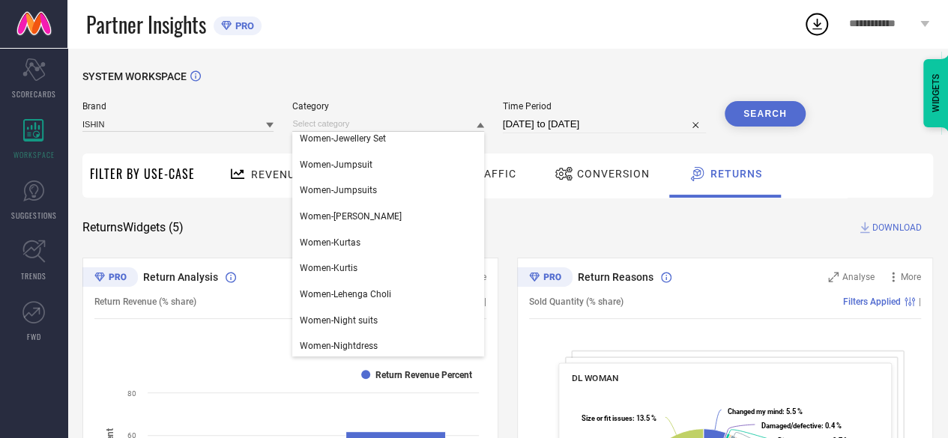
scroll to position [476, 0]
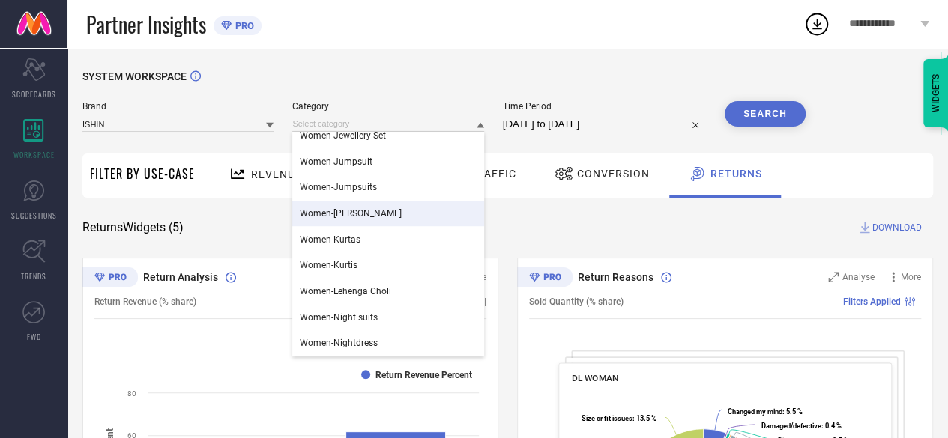
click at [371, 217] on span "Women-[PERSON_NAME]" at bounding box center [351, 213] width 102 height 10
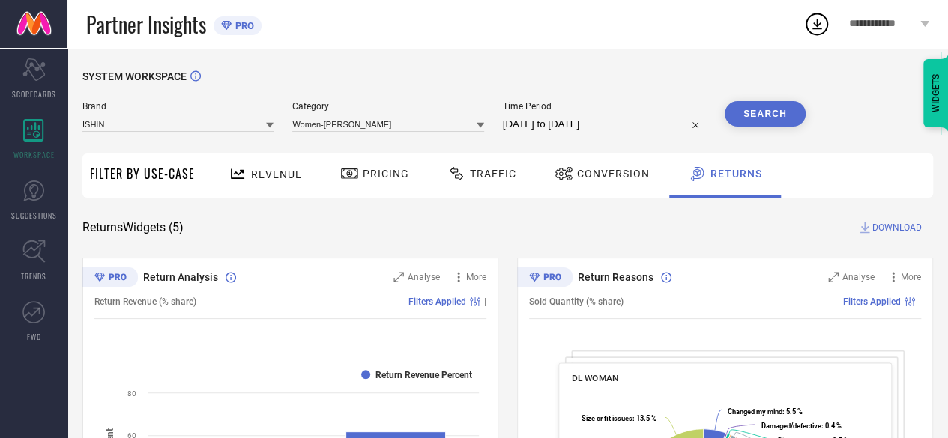
click at [748, 116] on button "Search" at bounding box center [764, 113] width 81 height 25
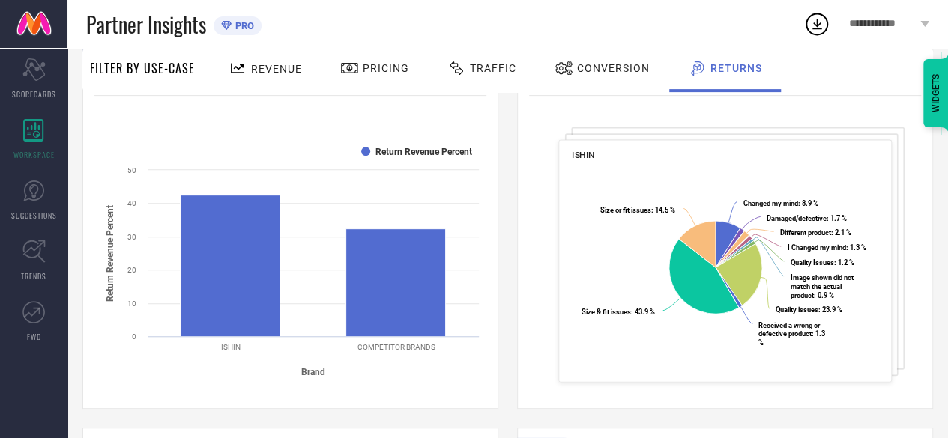
scroll to position [0, 0]
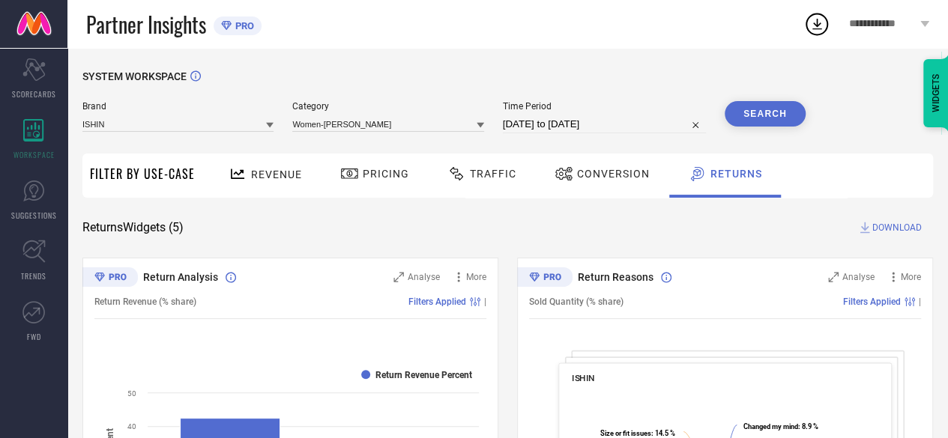
click at [478, 126] on icon at bounding box center [479, 124] width 7 height 7
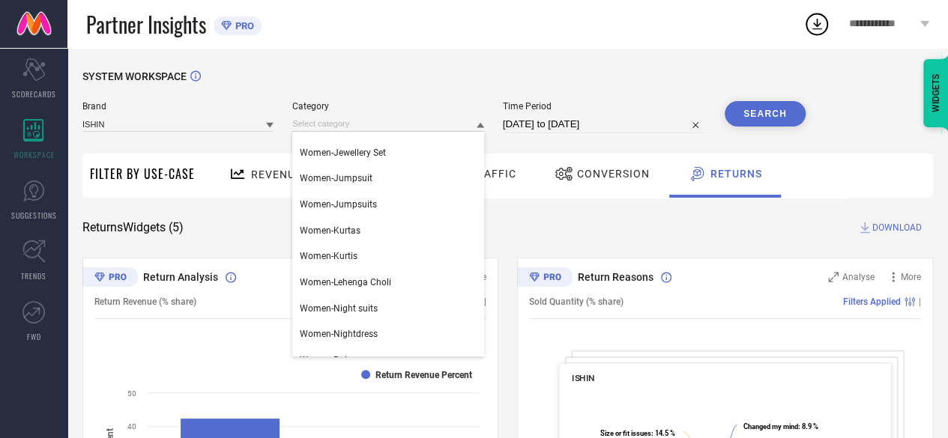
scroll to position [490, 0]
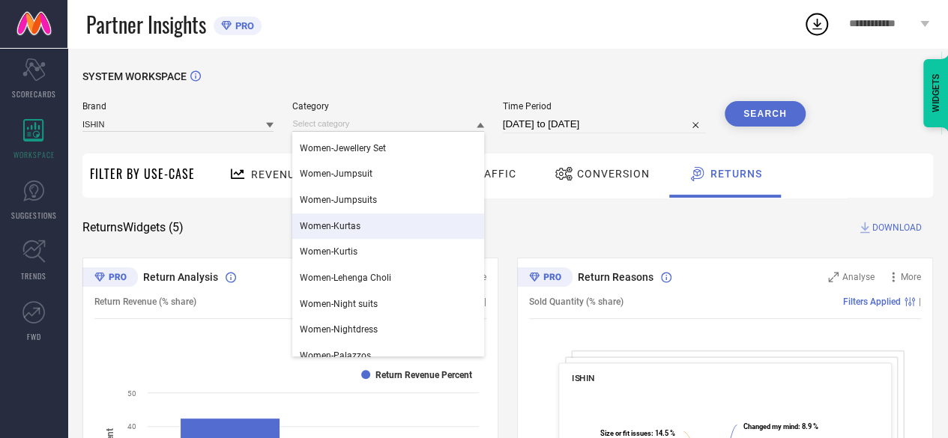
click at [345, 234] on div "Women-Kurtas" at bounding box center [387, 225] width 191 height 25
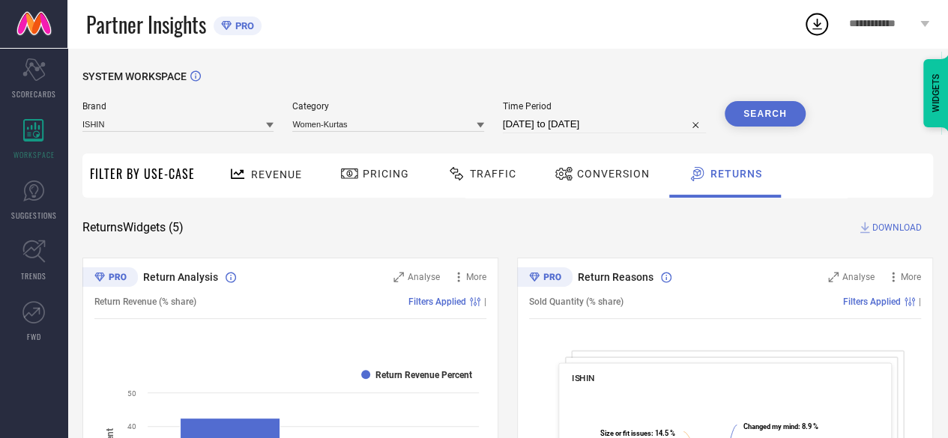
click at [758, 115] on button "Search" at bounding box center [764, 113] width 81 height 25
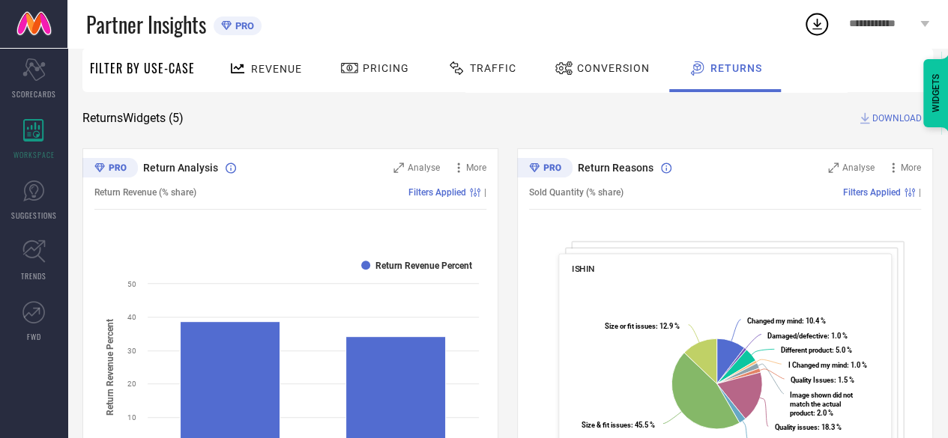
scroll to position [0, 0]
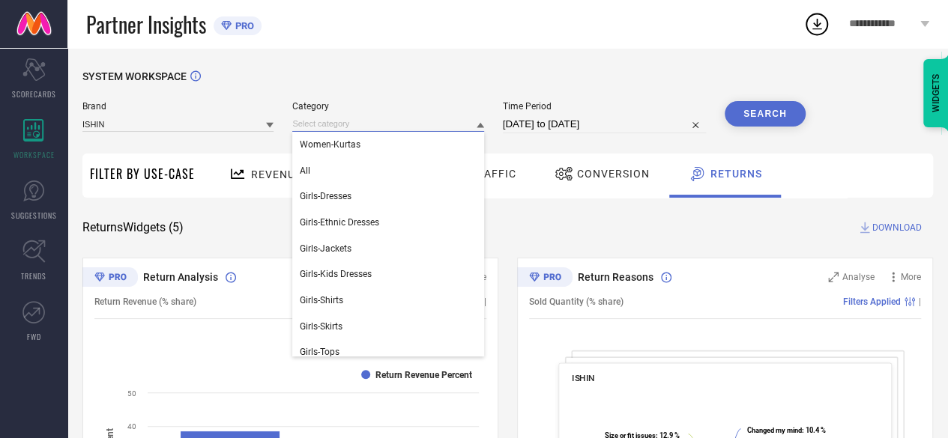
click at [476, 121] on input at bounding box center [387, 124] width 191 height 16
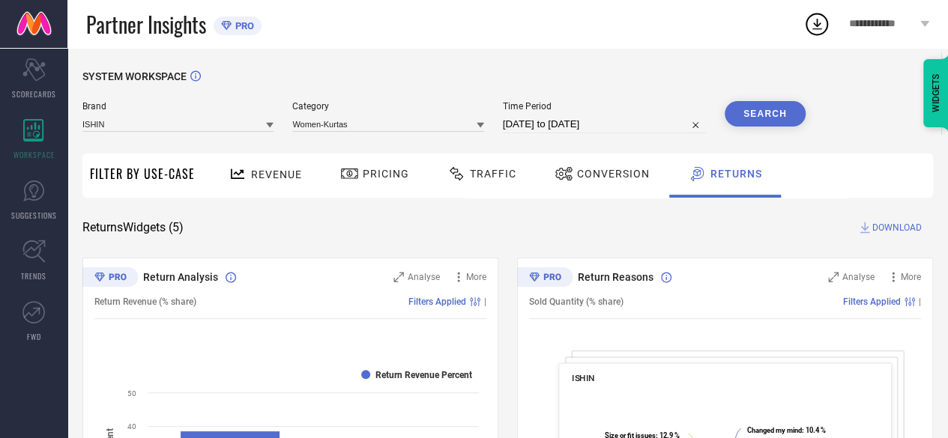
click at [484, 127] on icon at bounding box center [479, 124] width 7 height 7
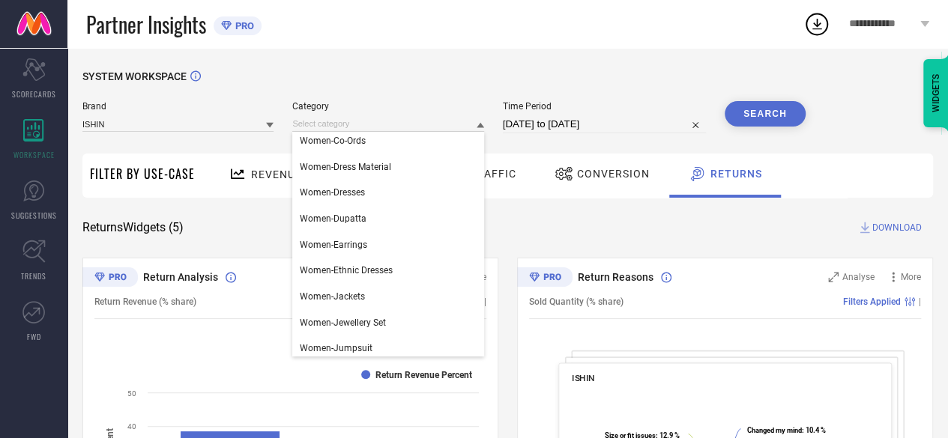
scroll to position [327, 0]
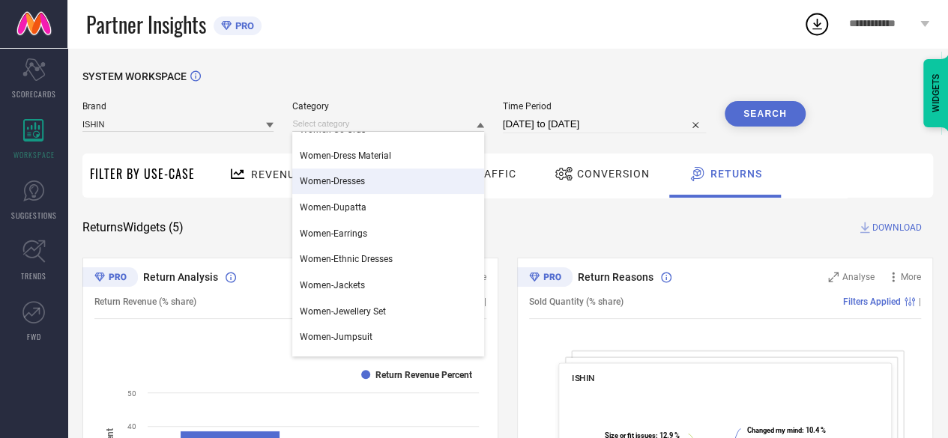
click at [372, 185] on div "Women-Dresses" at bounding box center [387, 181] width 191 height 25
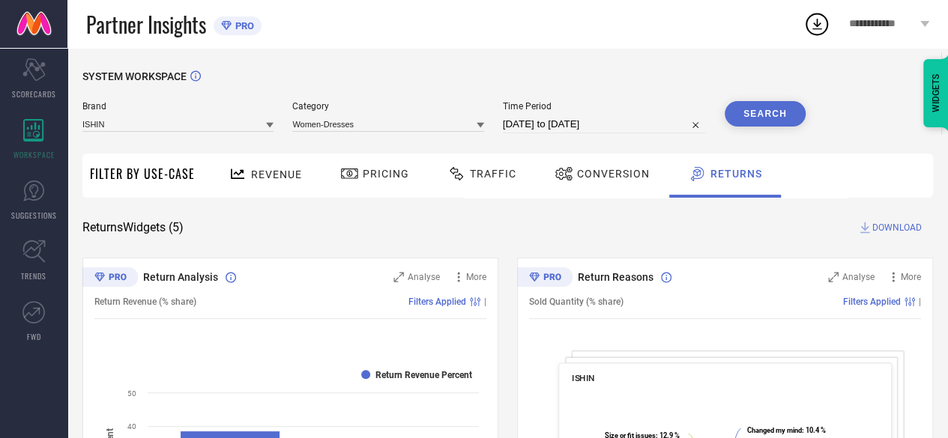
click at [739, 118] on button "Search" at bounding box center [764, 113] width 81 height 25
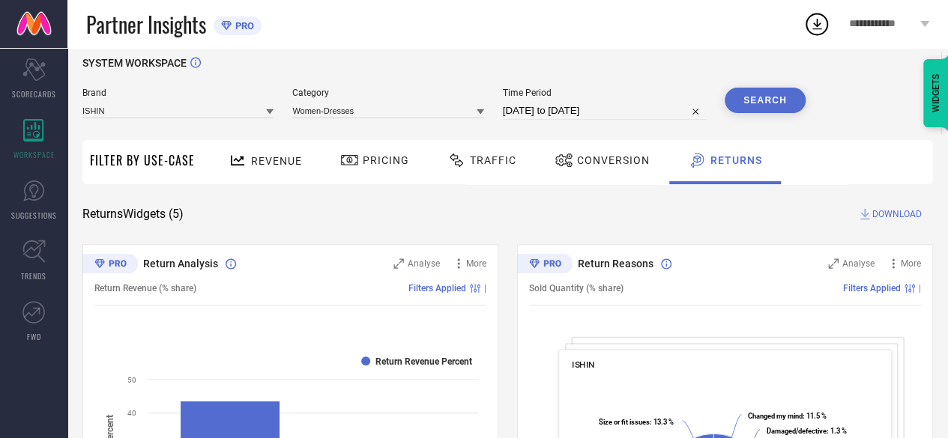
scroll to position [0, 0]
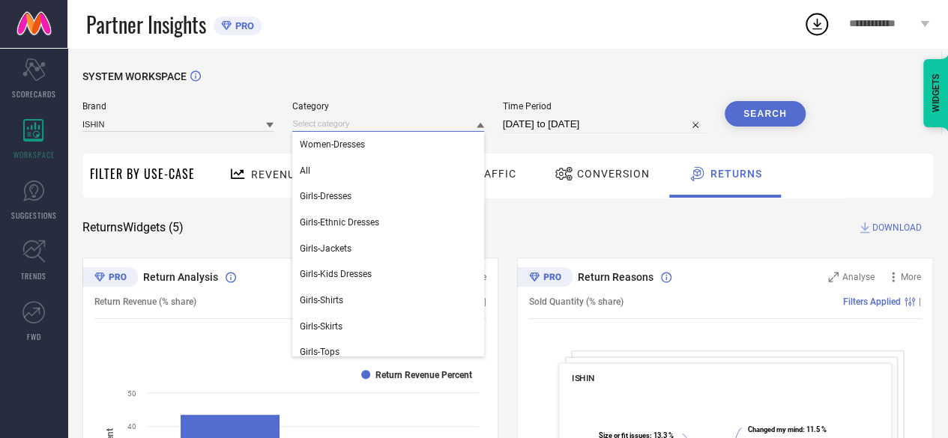
click at [476, 120] on input at bounding box center [387, 124] width 191 height 16
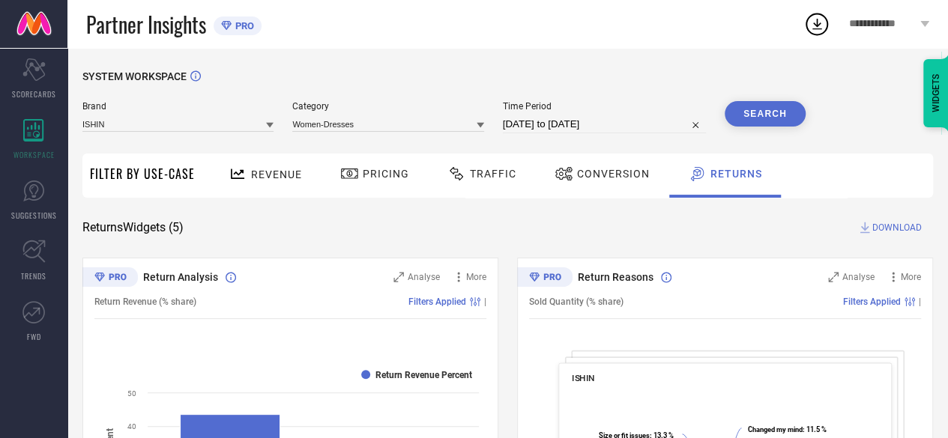
click at [480, 125] on icon at bounding box center [479, 125] width 7 height 5
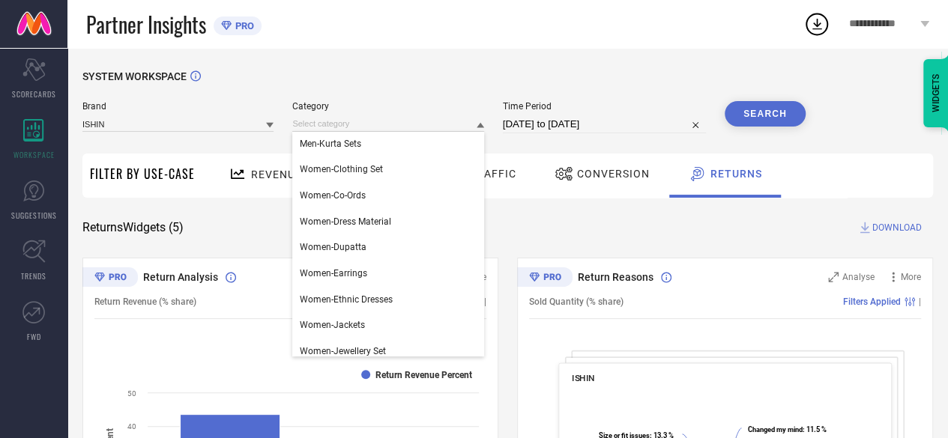
scroll to position [228, 0]
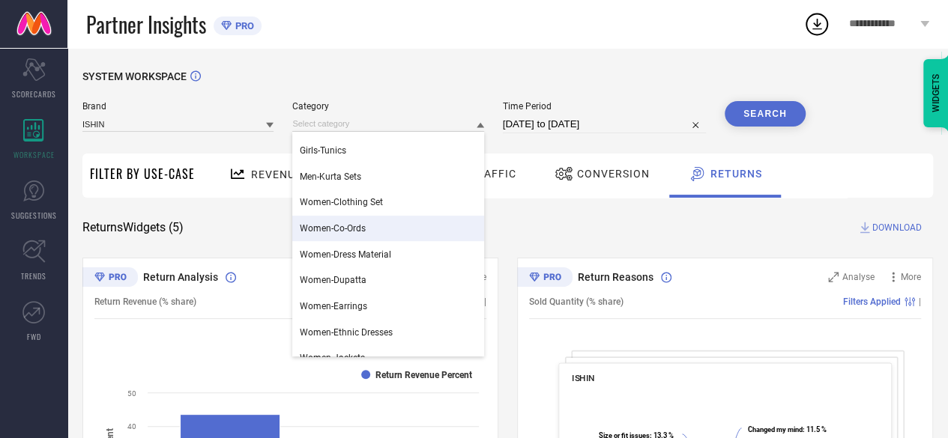
click at [368, 233] on div "Women-Co-Ords" at bounding box center [387, 228] width 191 height 25
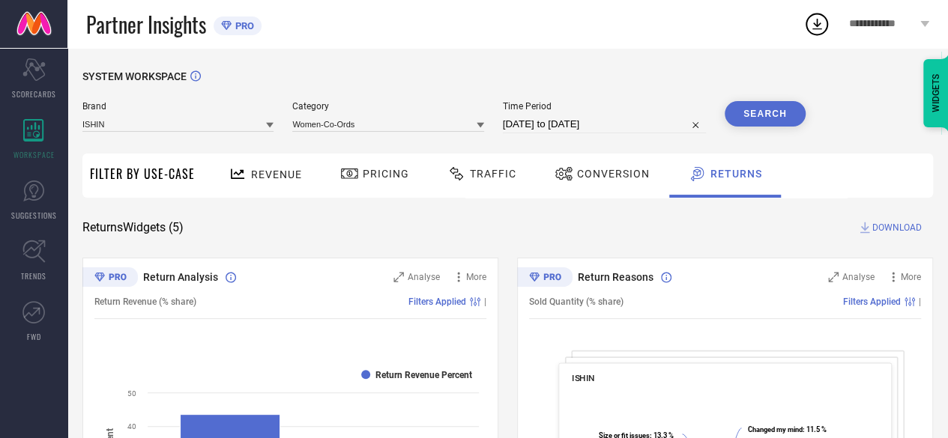
click at [758, 116] on button "Search" at bounding box center [764, 113] width 81 height 25
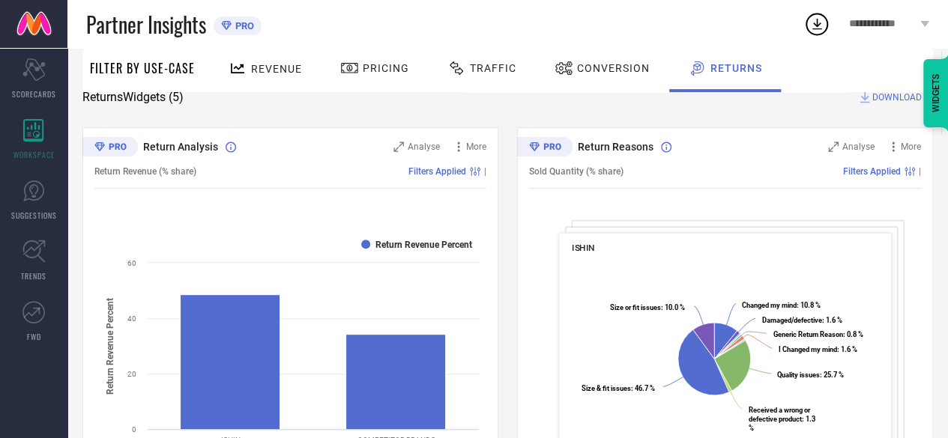
scroll to position [0, 0]
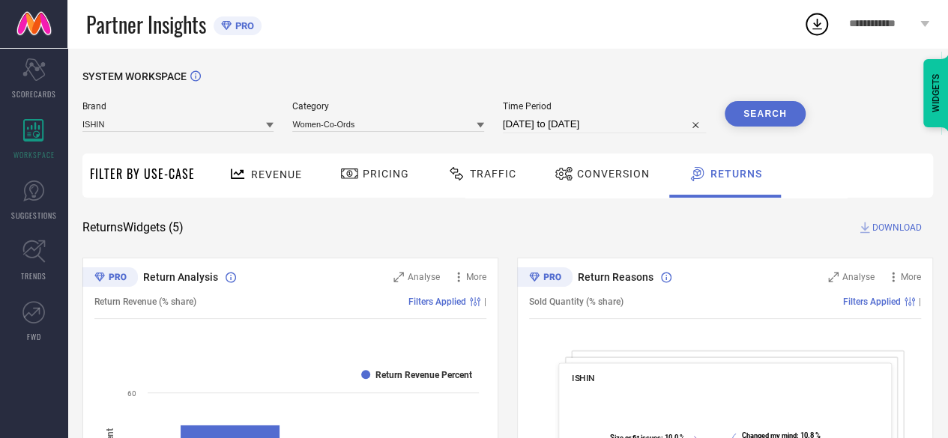
click at [481, 126] on icon at bounding box center [479, 125] width 7 height 5
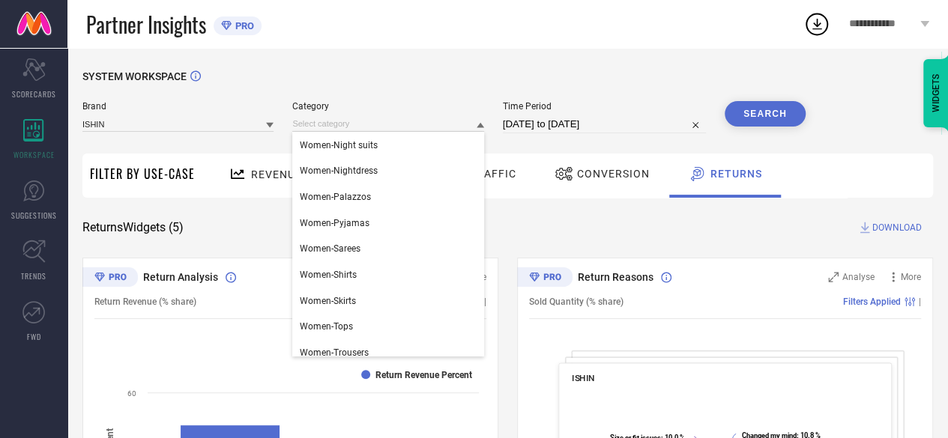
scroll to position [660, 0]
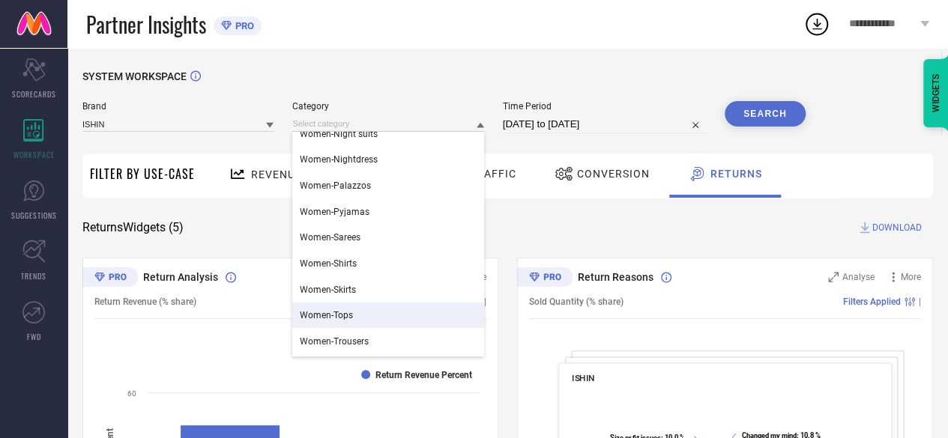
click at [376, 311] on div "Women-Tops" at bounding box center [387, 315] width 191 height 25
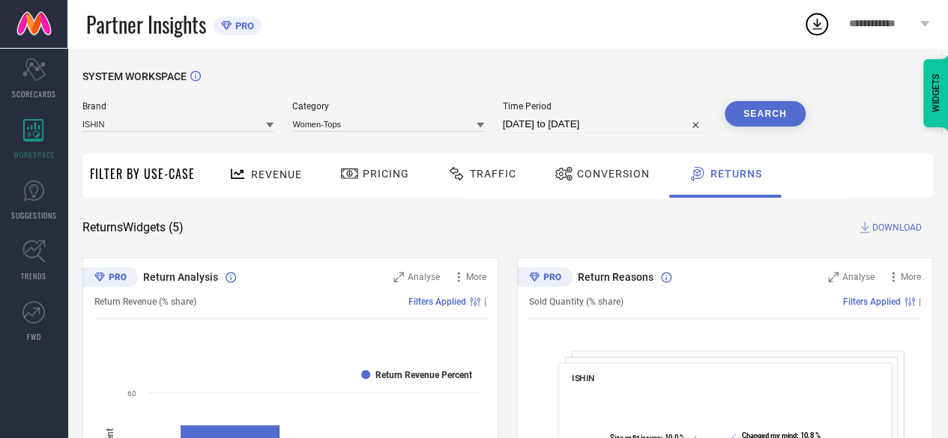
click at [770, 103] on button "Search" at bounding box center [764, 113] width 81 height 25
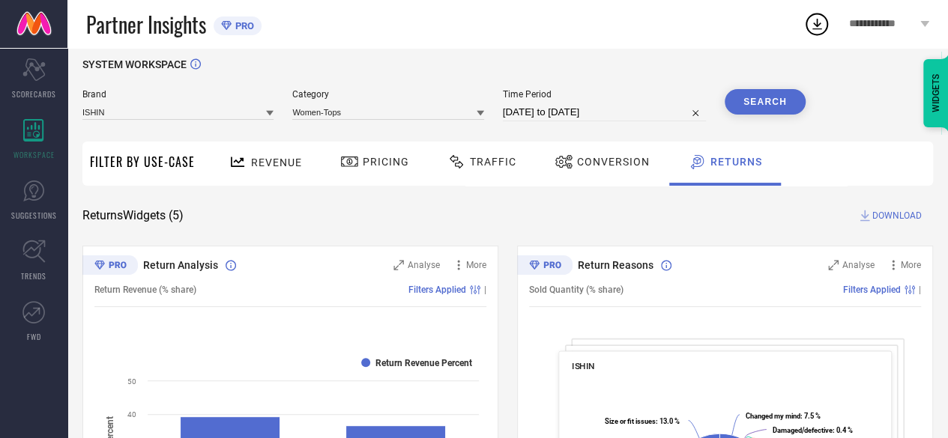
scroll to position [0, 0]
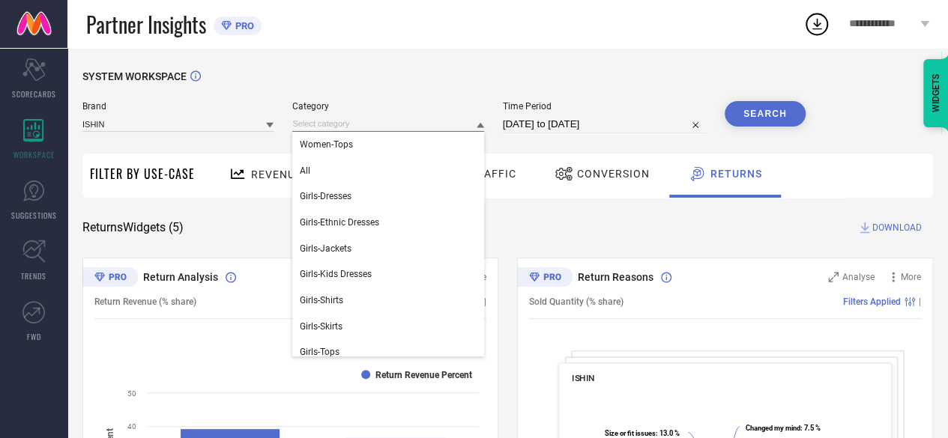
click at [440, 124] on input at bounding box center [387, 124] width 191 height 16
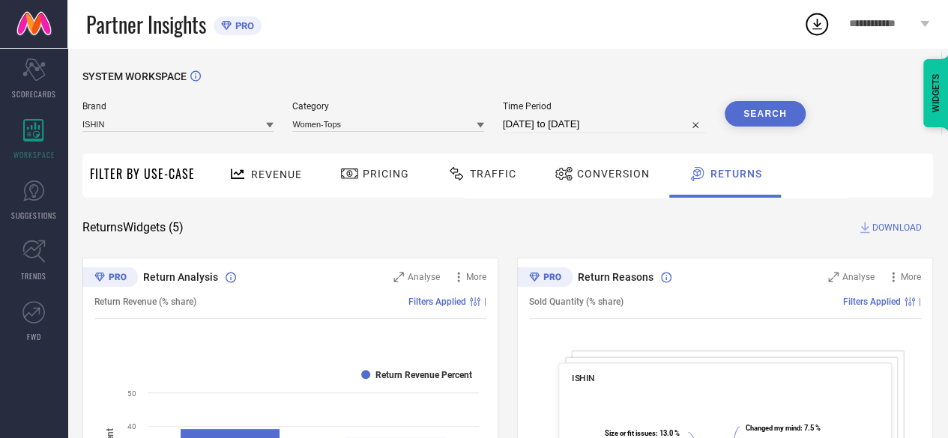
click at [479, 125] on icon at bounding box center [479, 125] width 7 height 5
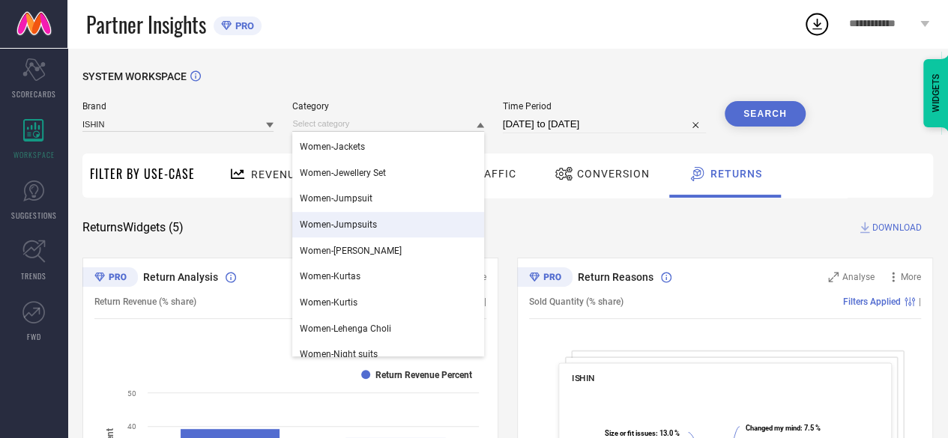
scroll to position [473, 0]
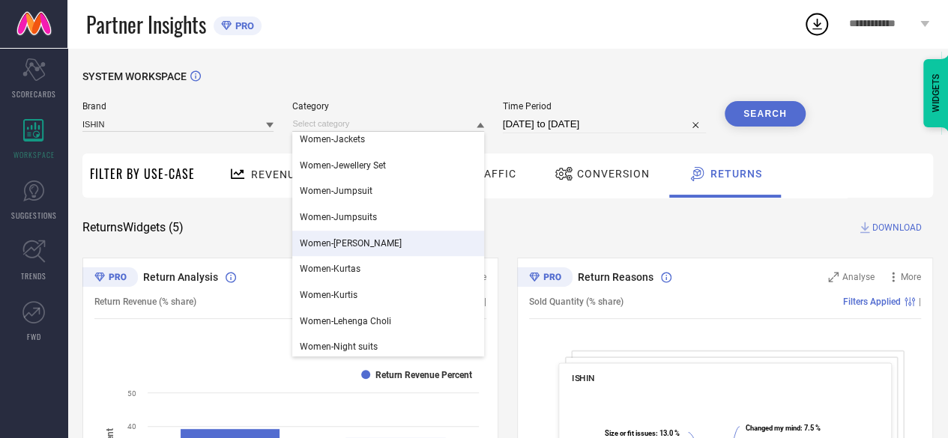
click at [370, 243] on span "Women-[PERSON_NAME]" at bounding box center [351, 243] width 102 height 10
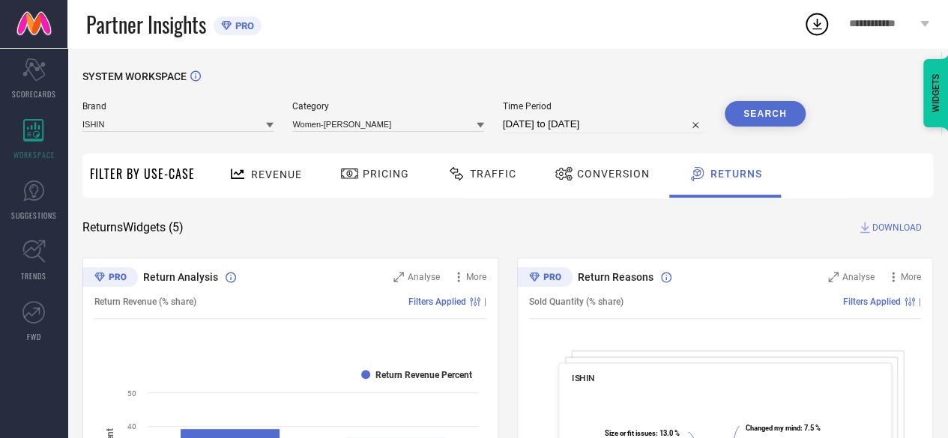
click at [331, 273] on div "Return Analysis" at bounding box center [247, 277] width 261 height 15
click at [770, 116] on button "Search" at bounding box center [764, 113] width 81 height 25
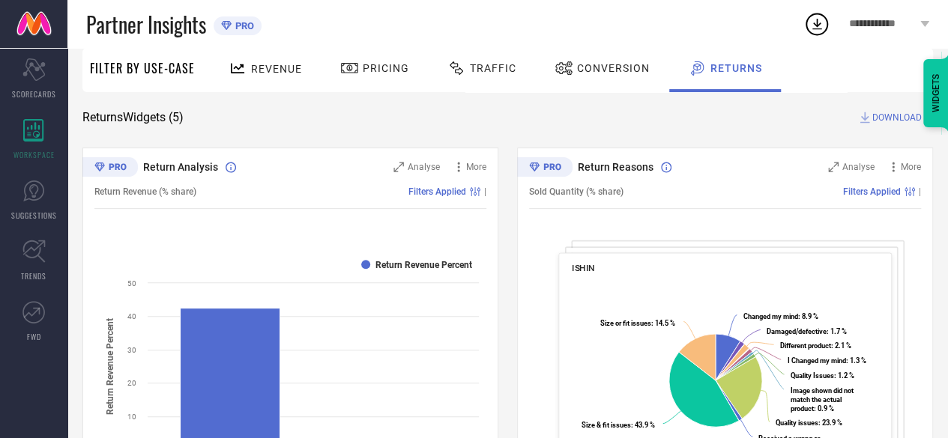
scroll to position [0, 0]
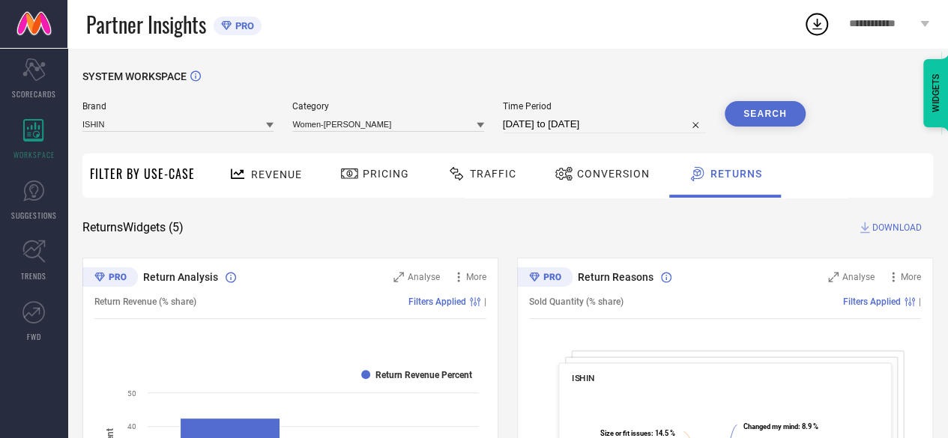
click at [773, 110] on button "Search" at bounding box center [764, 113] width 81 height 25
click at [415, 273] on span "Analyse" at bounding box center [424, 277] width 32 height 10
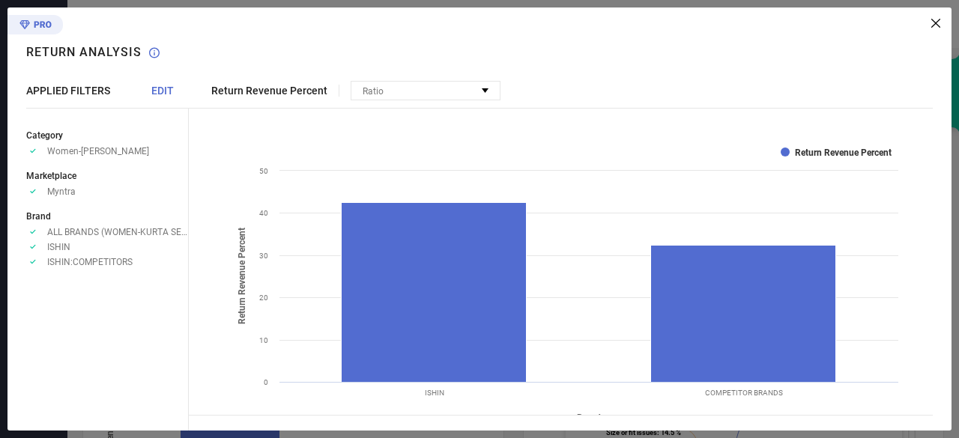
click at [266, 93] on span "Return Revenue Percent" at bounding box center [269, 91] width 116 height 12
click at [411, 82] on div "Ratio" at bounding box center [425, 91] width 148 height 18
drag, startPoint x: 947, startPoint y: 19, endPoint x: 938, endPoint y: 22, distance: 9.5
click at [938, 22] on div "Return Revenue Percent Ratio No options available Created with Highcharts 9.3.3…" at bounding box center [570, 218] width 763 height 423
click at [938, 22] on icon at bounding box center [935, 23] width 9 height 9
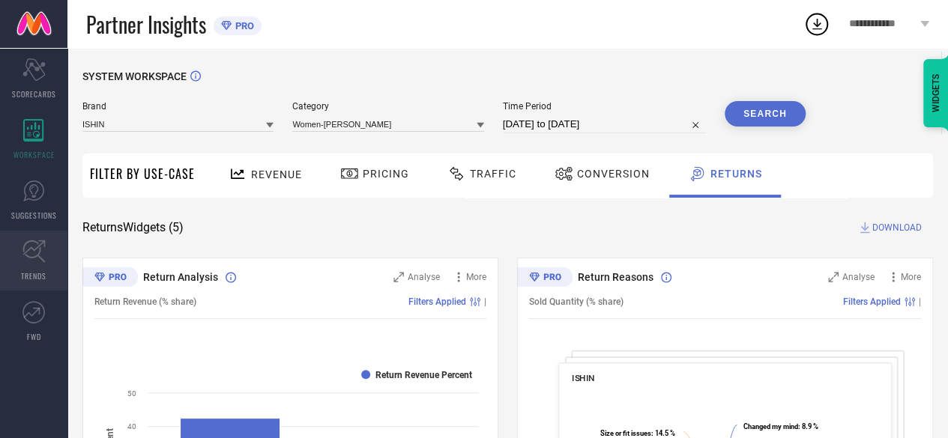
click at [40, 248] on icon at bounding box center [33, 251] width 23 height 23
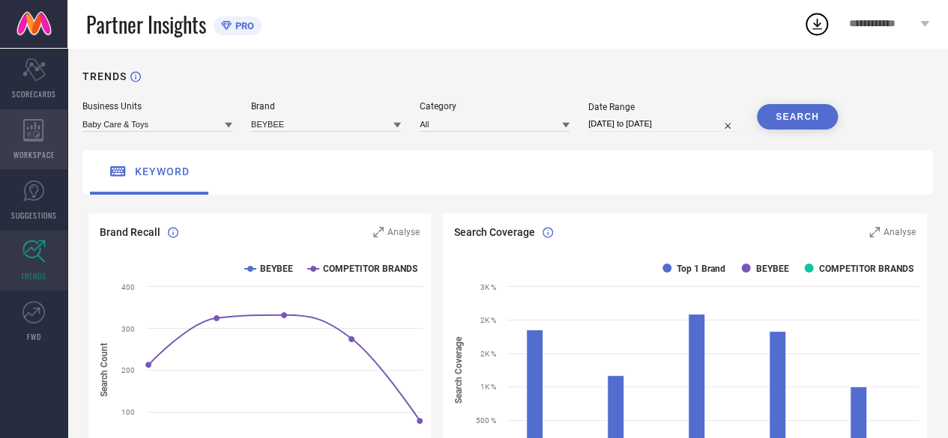
click at [27, 146] on div "WORKSPACE" at bounding box center [33, 139] width 67 height 60
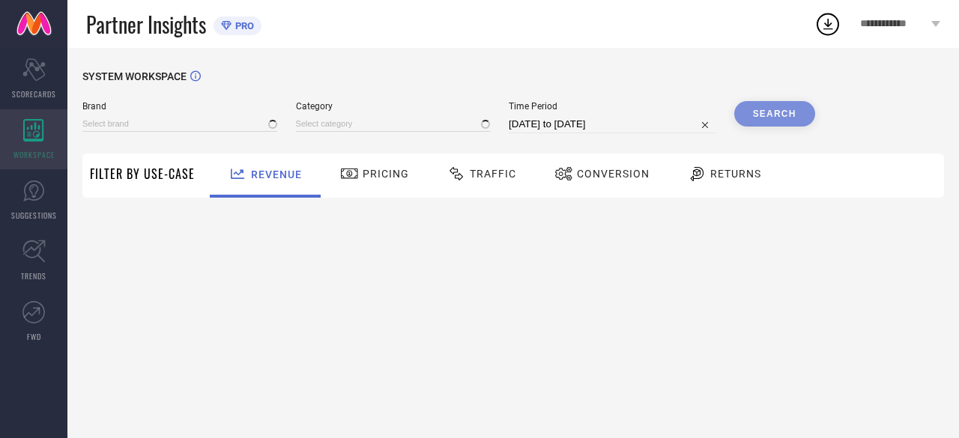
type input "ANUBHUTEE"
type input "All"
